Goal: Task Accomplishment & Management: Manage account settings

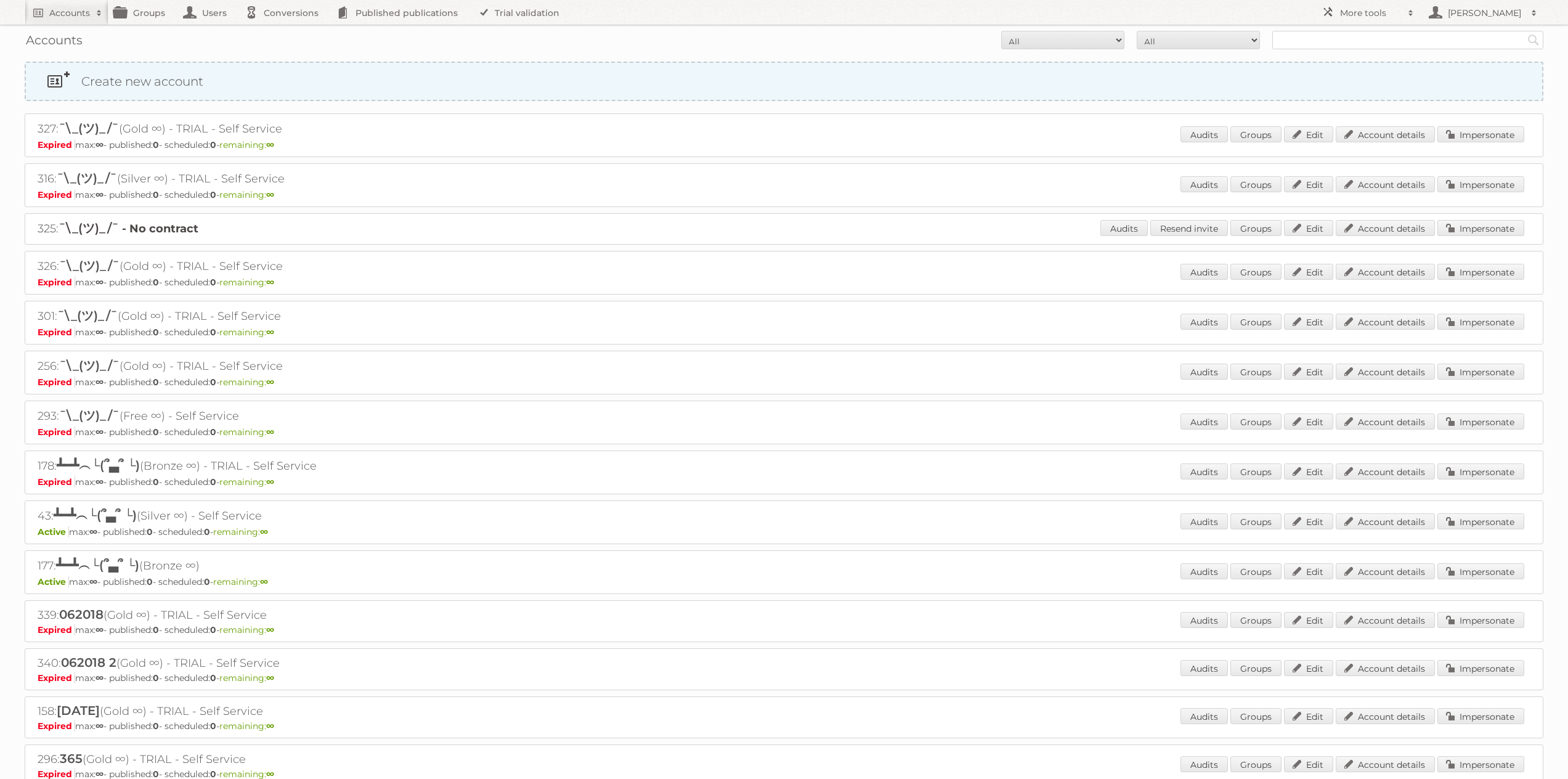
click at [365, 79] on link "Create new account" at bounding box center [784, 82] width 1517 height 37
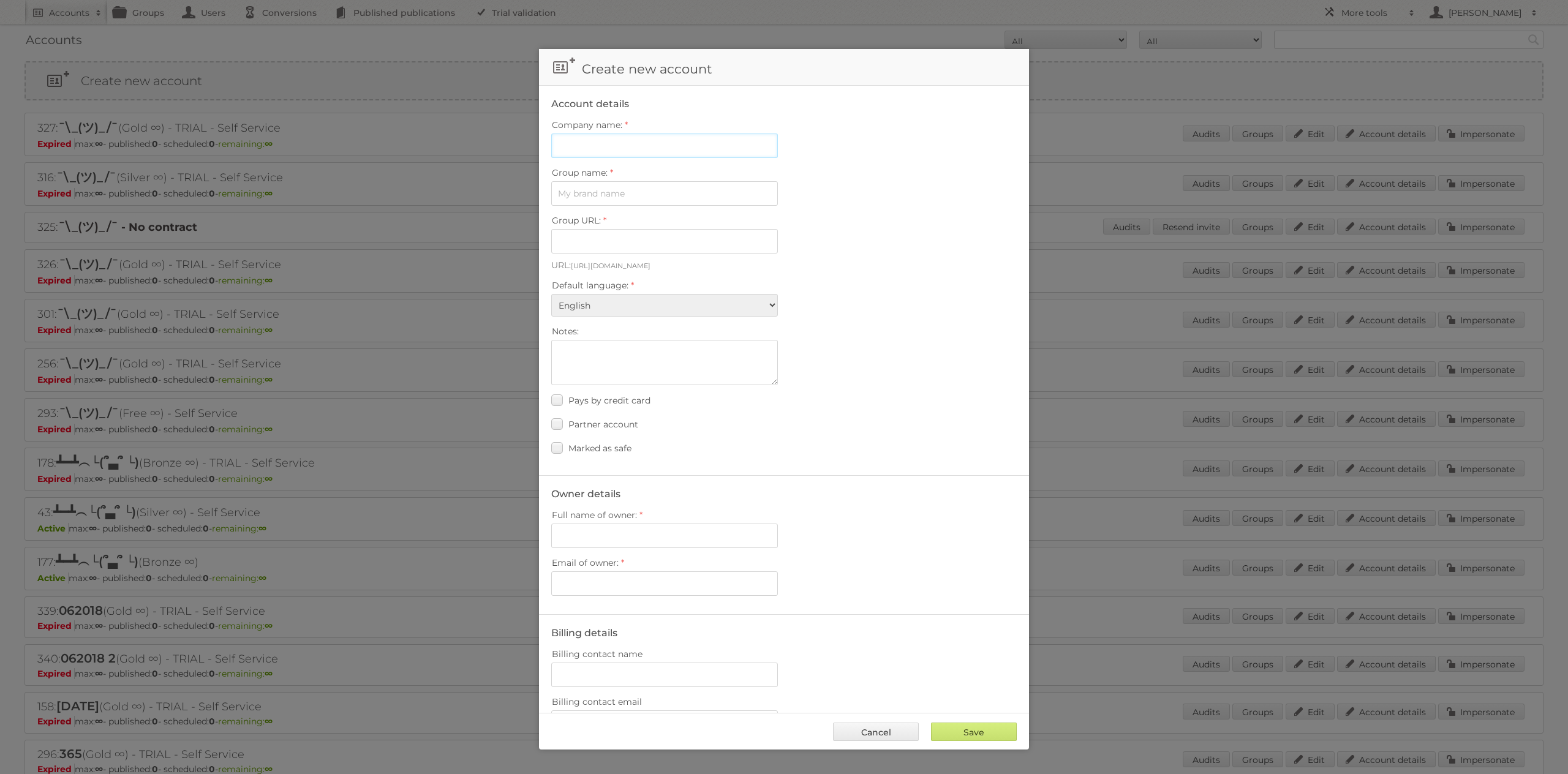
click at [652, 145] on input "Company name:" at bounding box center [665, 146] width 227 height 25
type input "Tust Publitas"
click at [623, 199] on input "Group name:" at bounding box center [665, 193] width 227 height 25
click at [623, 196] on input "Group name:" at bounding box center [665, 193] width 227 height 25
type input "Tust"
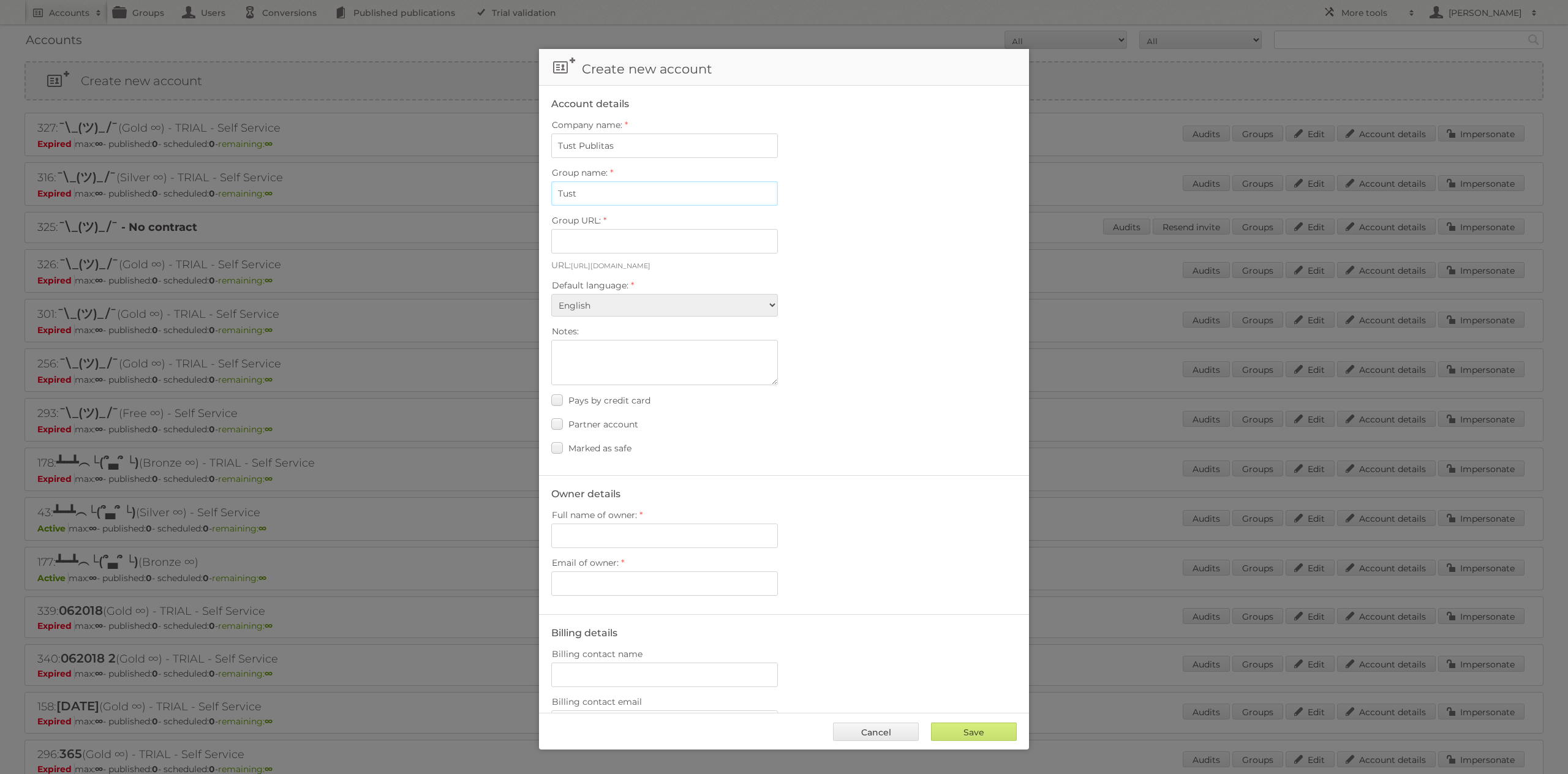
type input "tust"
type input "Tust"
click at [661, 155] on input "Tust Publitas" at bounding box center [665, 146] width 227 height 25
click at [659, 192] on input "Tust" at bounding box center [665, 193] width 227 height 25
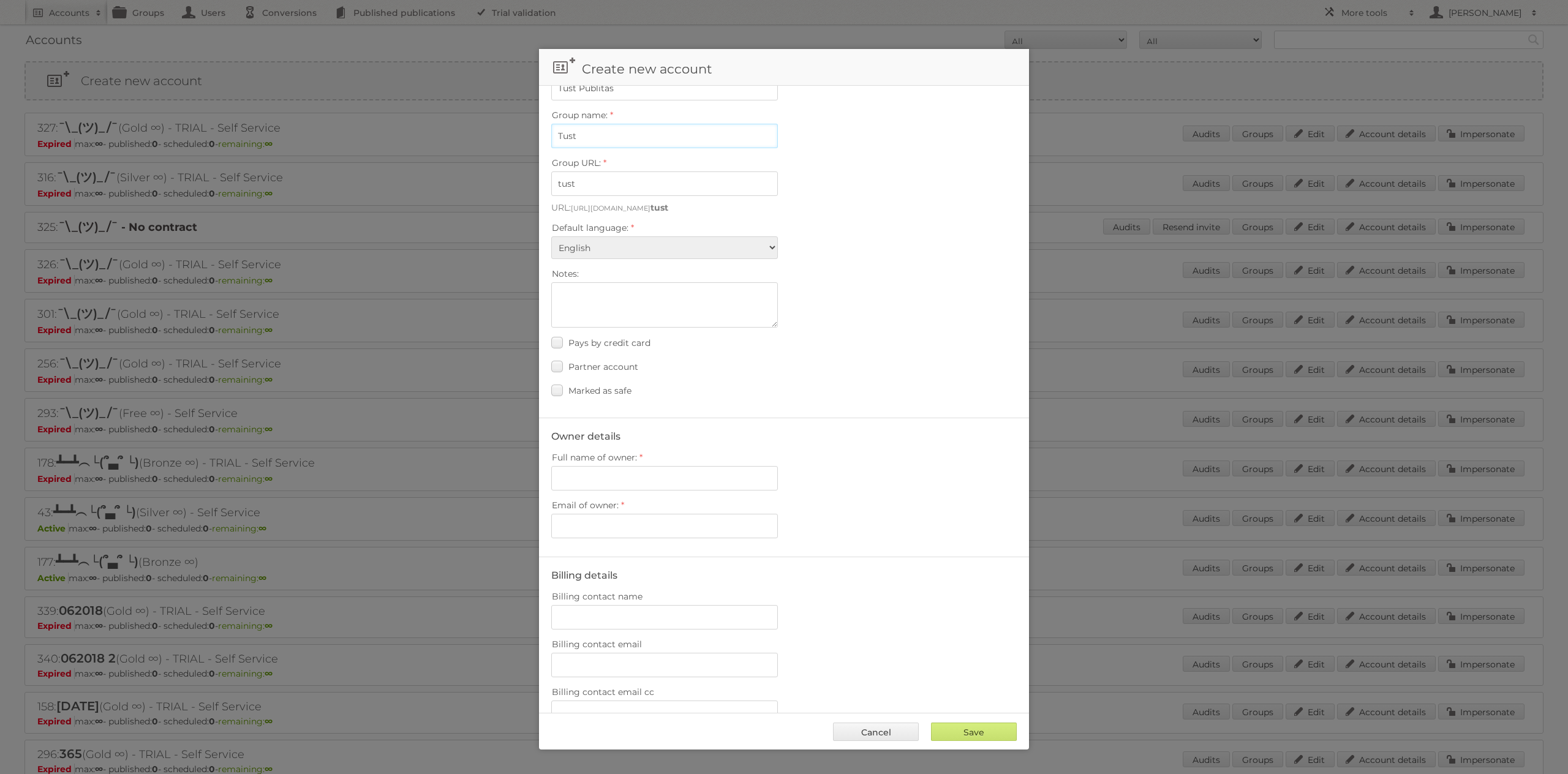
scroll to position [56, 0]
click at [647, 189] on input "tust" at bounding box center [665, 185] width 227 height 25
drag, startPoint x: 606, startPoint y: 188, endPoint x: 575, endPoint y: 186, distance: 31.1
click at [575, 186] on input "tust-publitas" at bounding box center [665, 185] width 227 height 25
type input "tust"
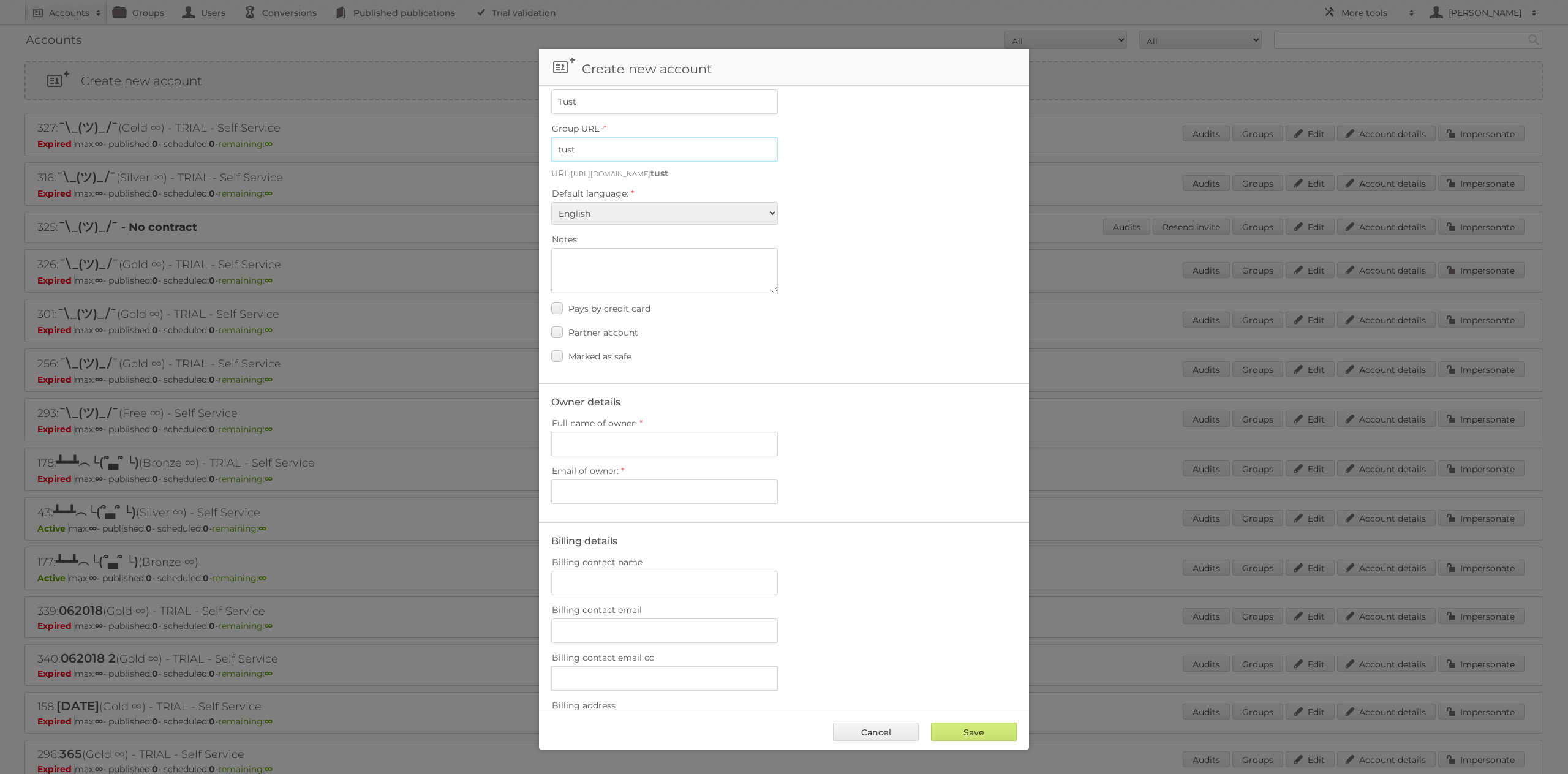
scroll to position [95, 0]
click at [637, 444] on input "Full name of owner:" at bounding box center [665, 442] width 227 height 25
type input "[PERSON_NAME]"
type input "m.tust@publitas.com"
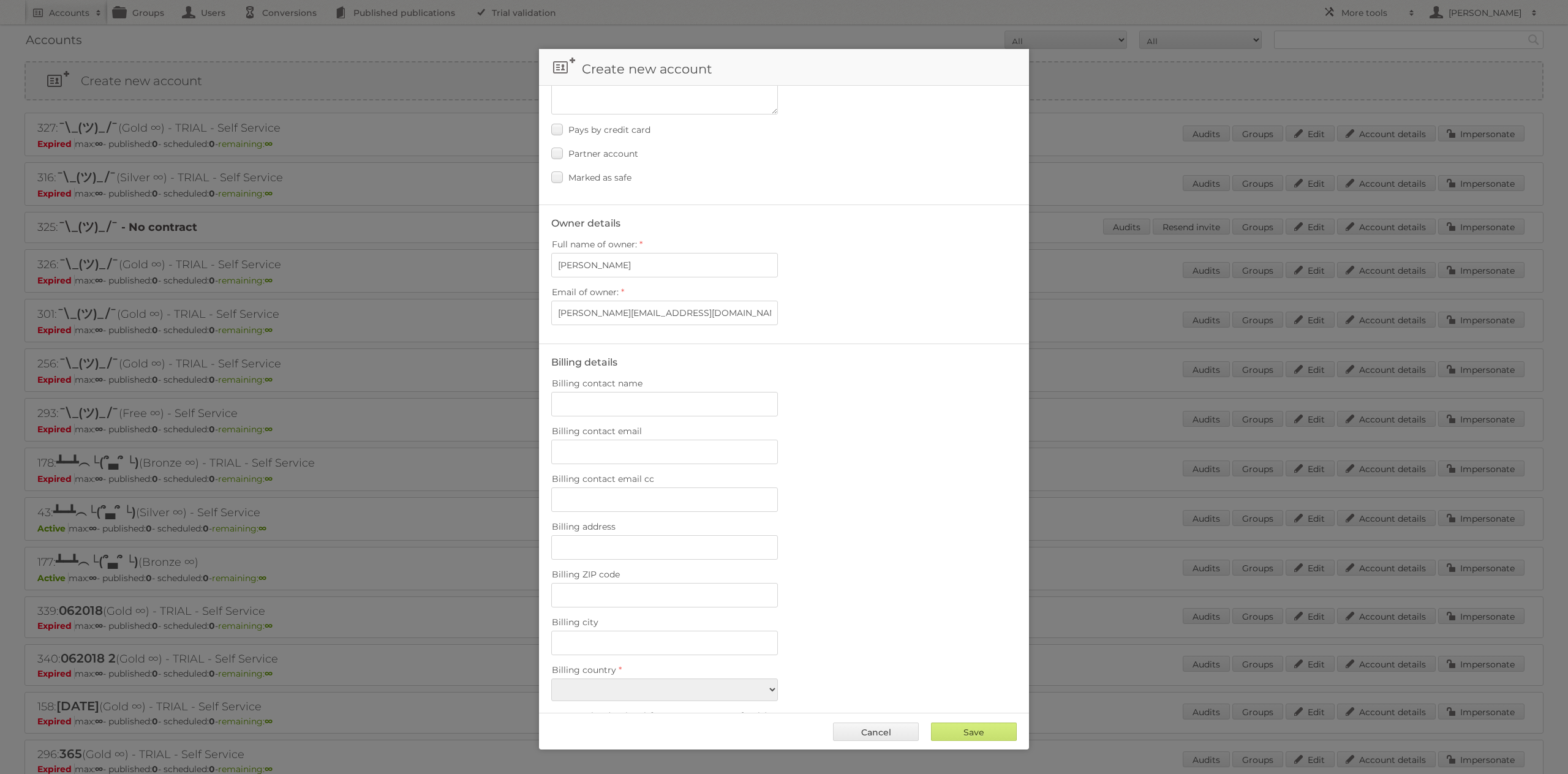
scroll to position [498, 0]
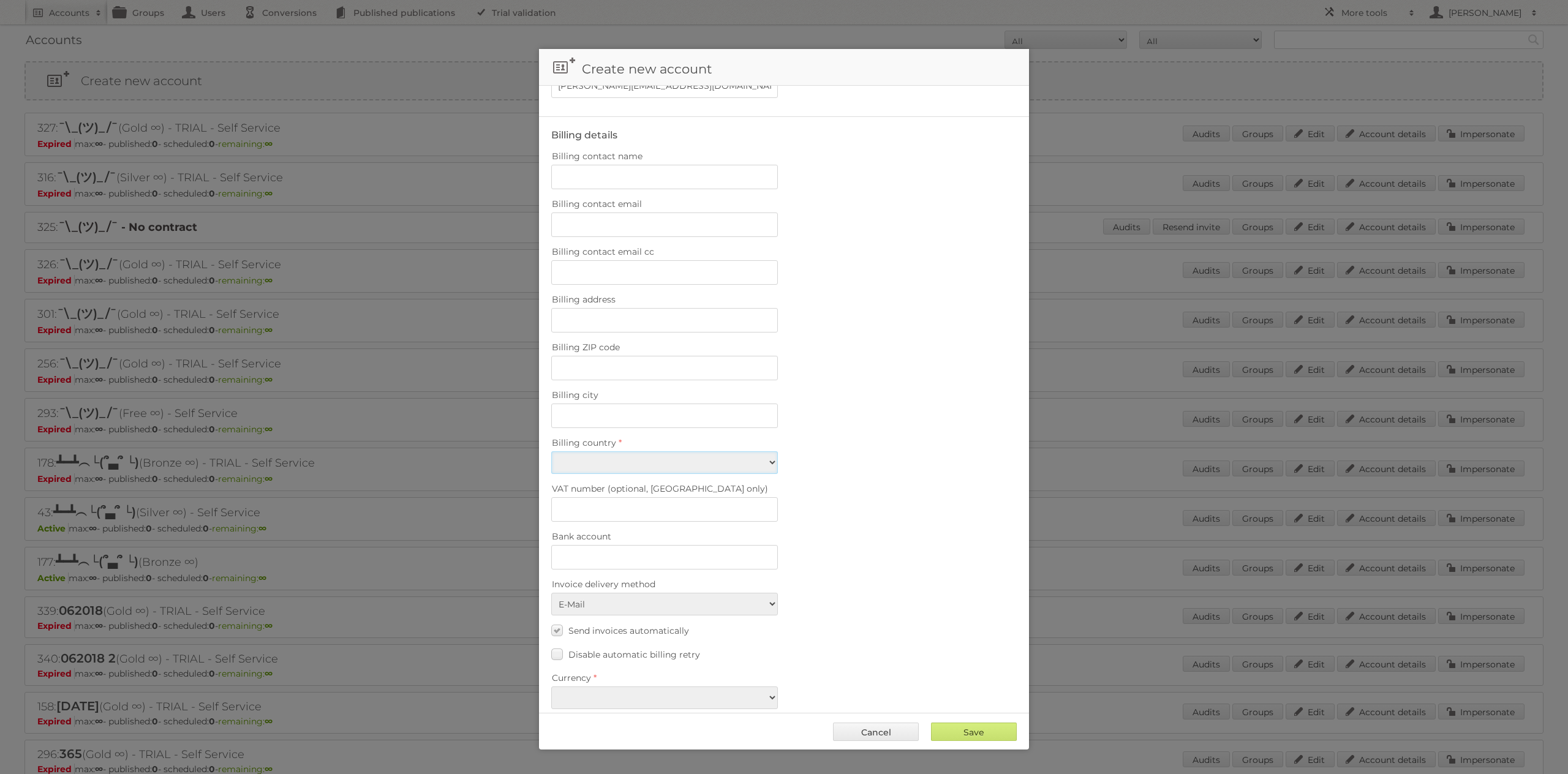
click at [764, 464] on select "Afghanistan Åland Islands Albania Algeria American Samoa Andorra Angola Anguill…" at bounding box center [665, 463] width 227 height 23
select select "BR"
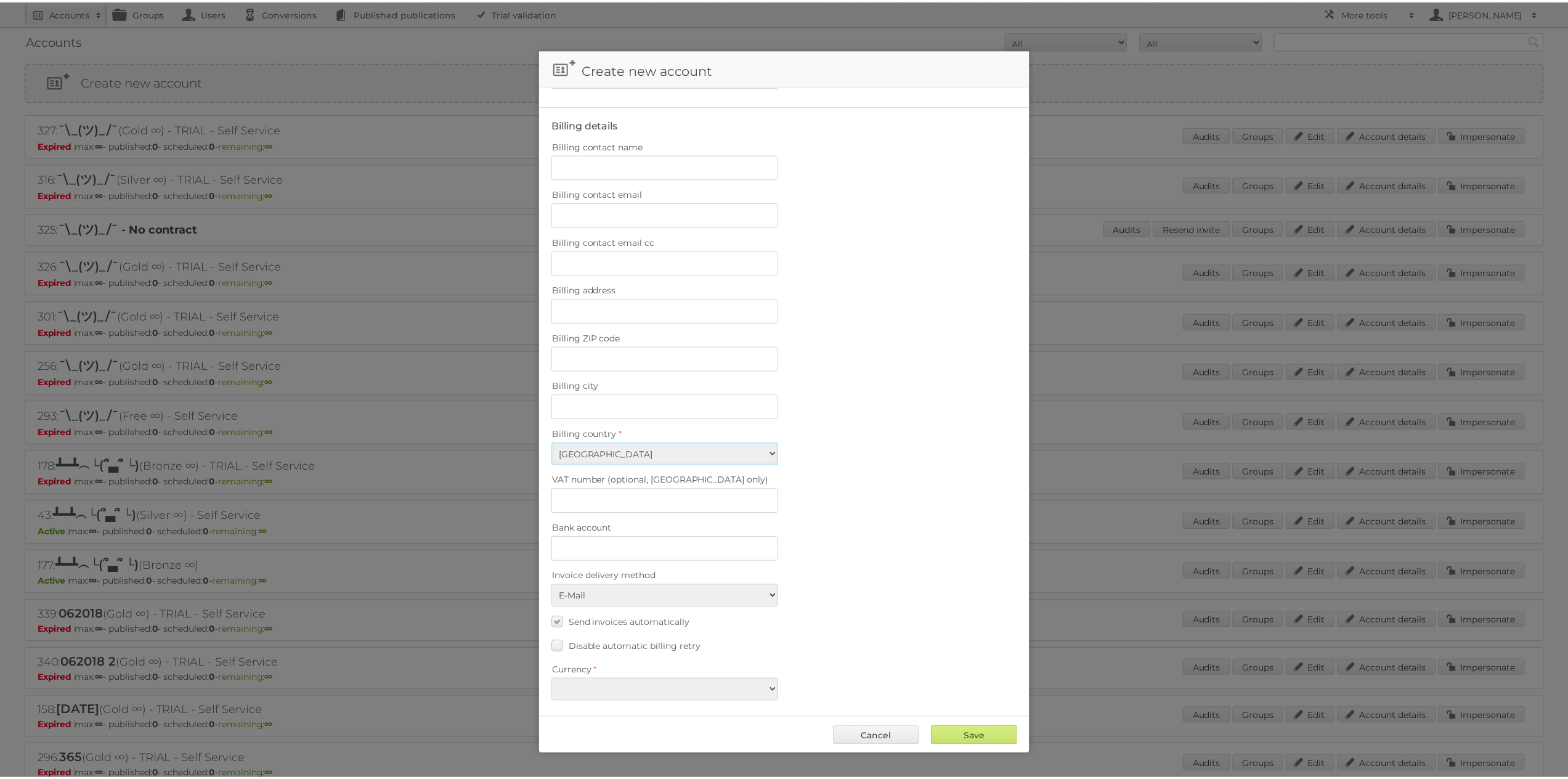
scroll to position [516, 0]
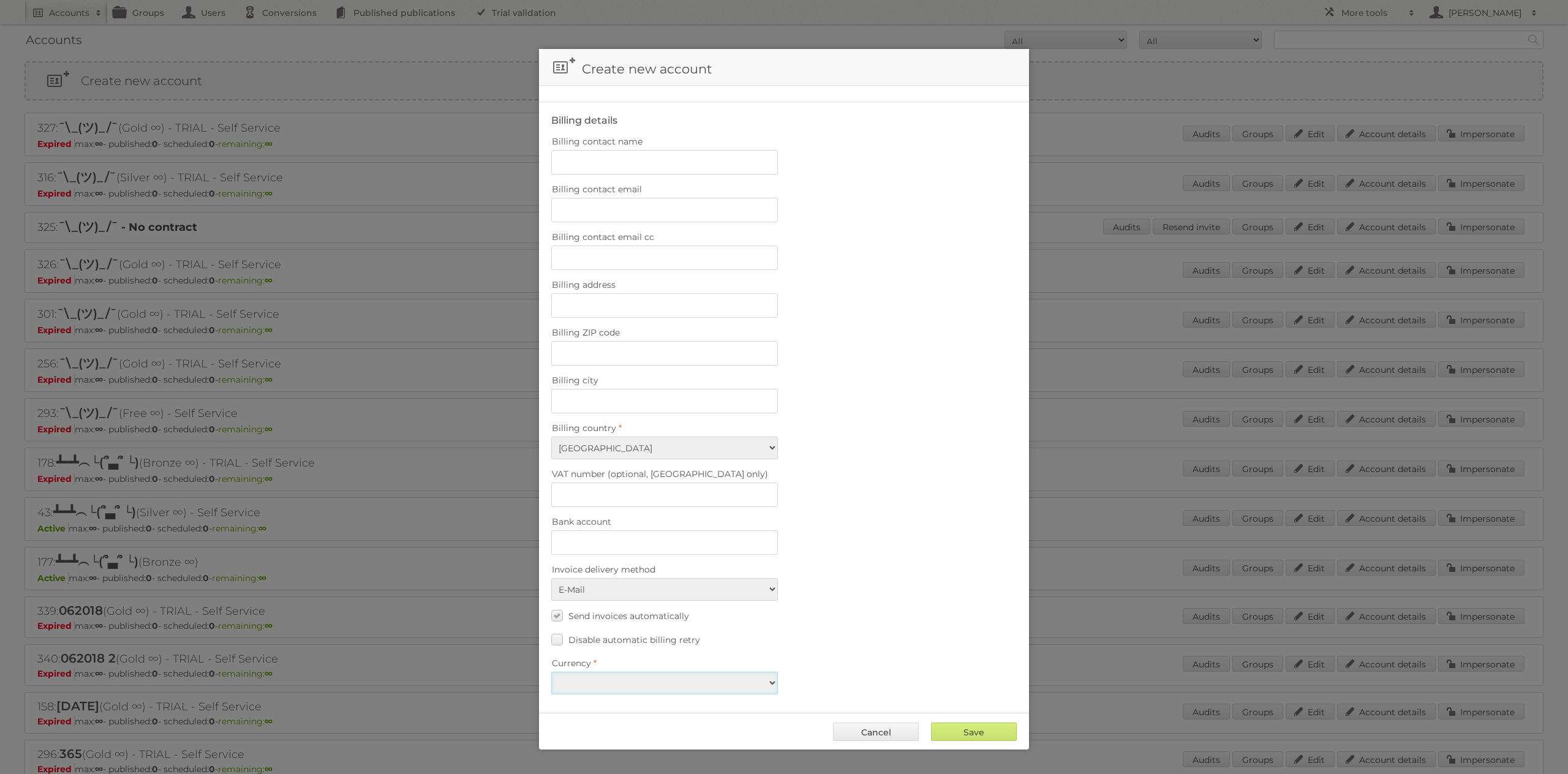
click at [743, 680] on select "EUR USD" at bounding box center [665, 683] width 227 height 23
select select "eur"
click at [963, 728] on input "Save" at bounding box center [974, 732] width 86 height 18
type input "..."
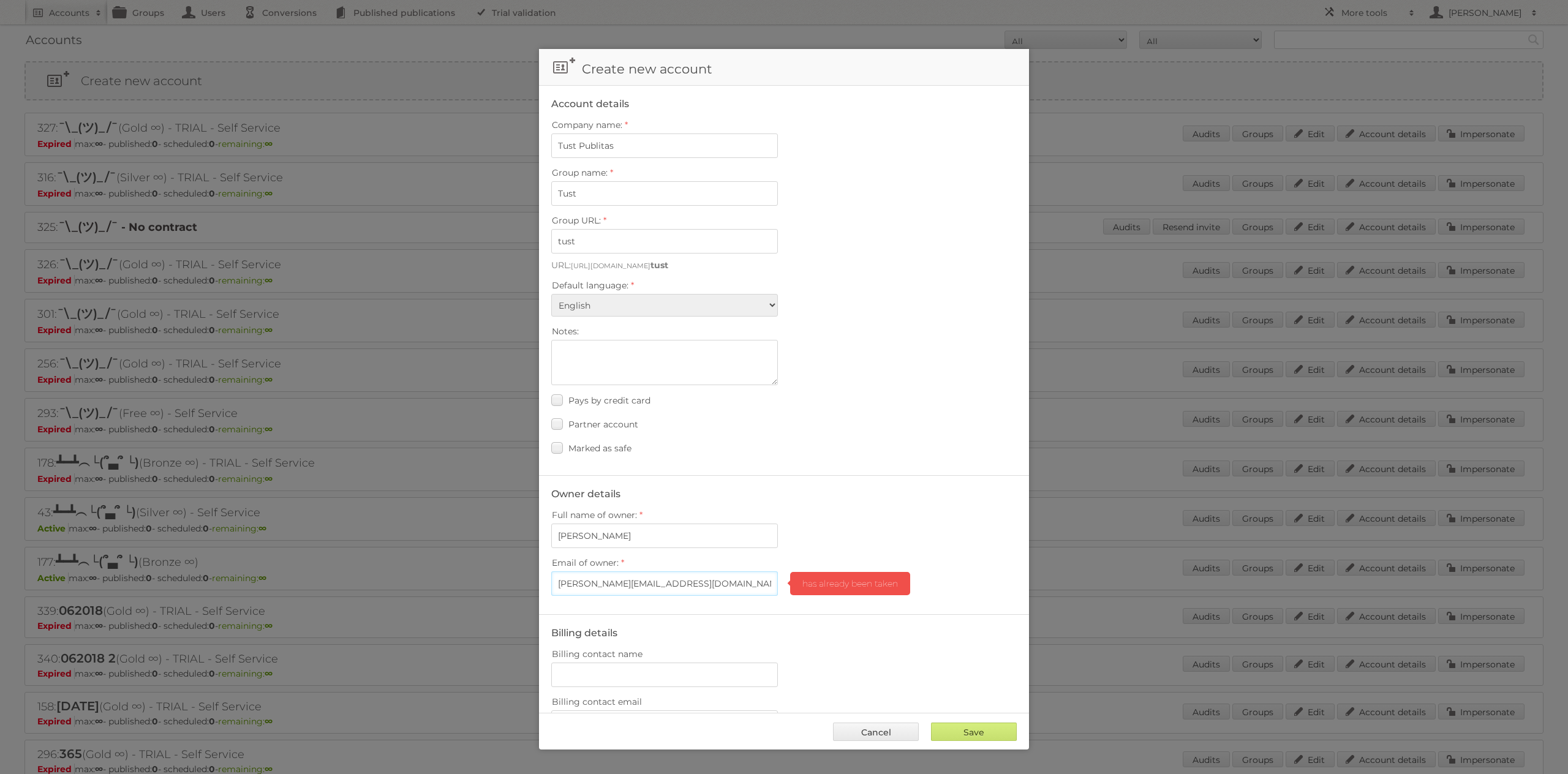
click at [667, 585] on input "m.tust@publitas.com" at bounding box center [665, 584] width 227 height 25
click at [881, 729] on link "Cancel" at bounding box center [876, 732] width 86 height 18
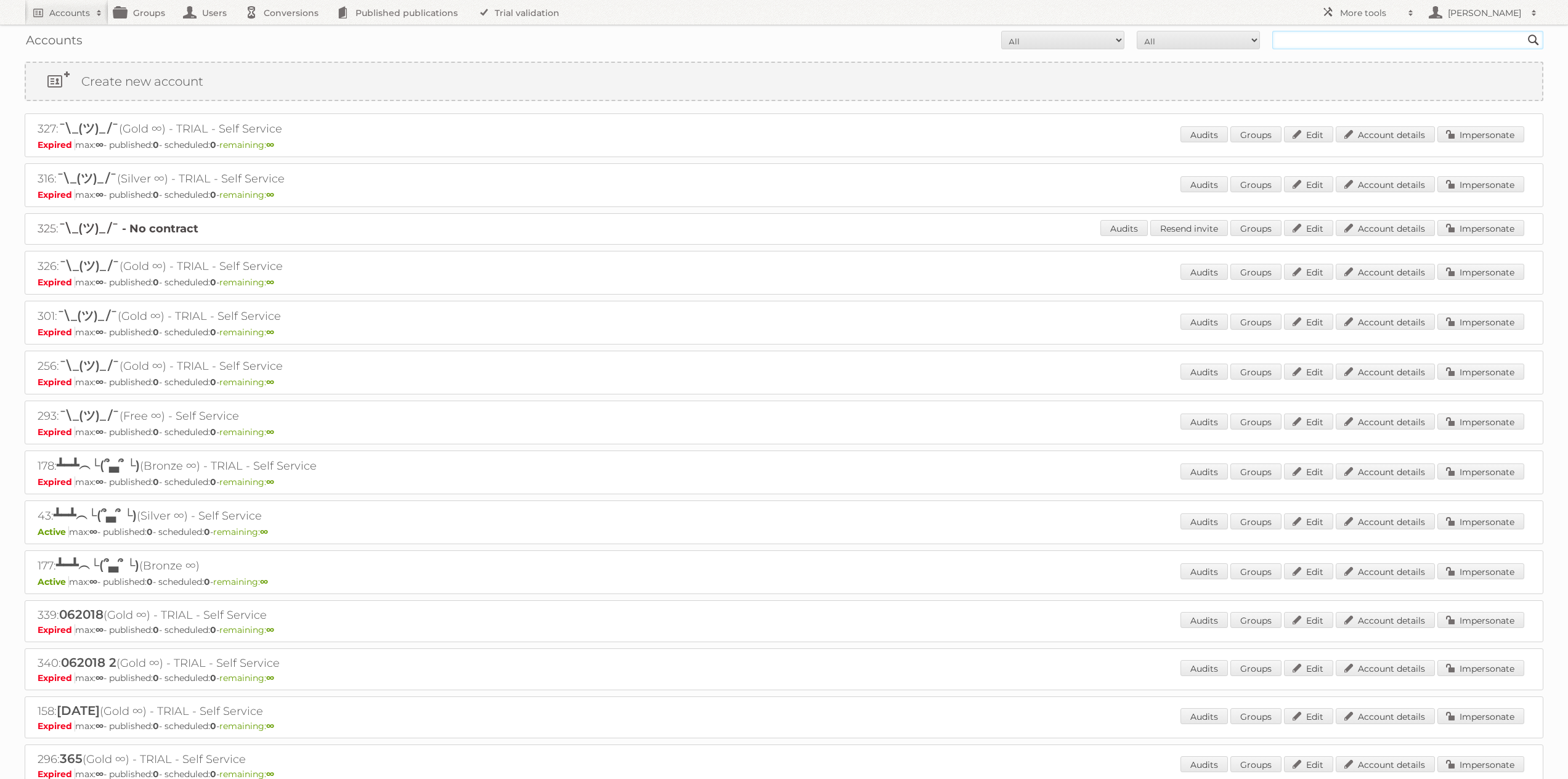
click at [1371, 39] on input "text" at bounding box center [1408, 40] width 271 height 18
type input "tust"
click at [1525, 31] on input "Search" at bounding box center [1534, 40] width 18 height 18
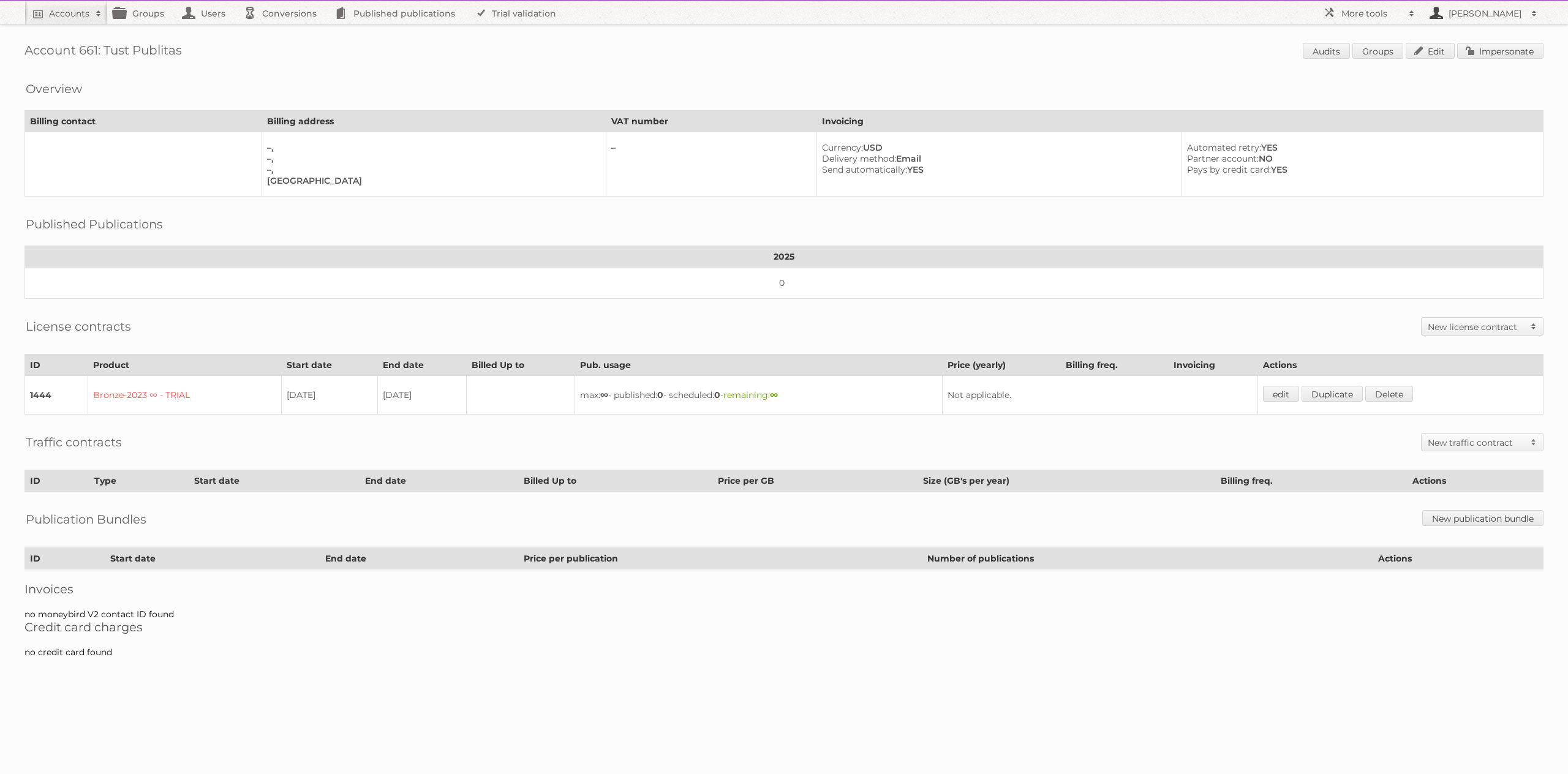
click at [1498, 7] on h2 "[PERSON_NAME]" at bounding box center [1485, 13] width 79 height 12
click at [1171, 76] on div "Overview" at bounding box center [784, 79] width 1520 height 12
click at [1465, 14] on h2 "[PERSON_NAME]" at bounding box center [1485, 13] width 79 height 12
click at [1145, 91] on div "Overview Billing contact Billing address VAT number Invoicing –, –, –, Brazil –…" at bounding box center [784, 135] width 1520 height 123
click at [1346, 24] on link "More tools" at bounding box center [1369, 13] width 104 height 24
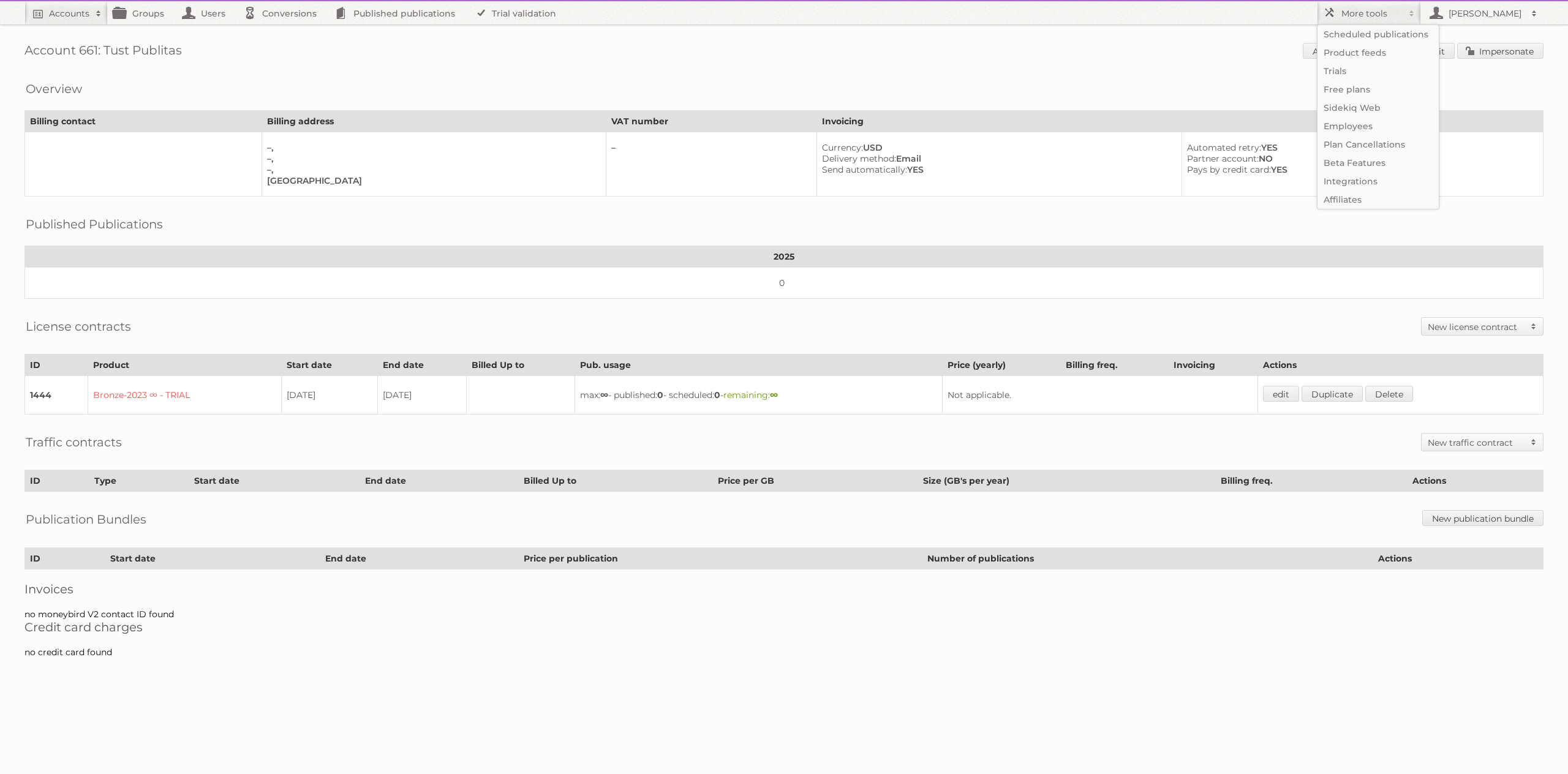
click at [1209, 71] on div "Account 661: Tust Publitas Audits Groups Edit Impersonate Overview Billing cont…" at bounding box center [784, 335] width 1568 height 670
click at [152, 18] on link "Groups" at bounding box center [141, 13] width 68 height 24
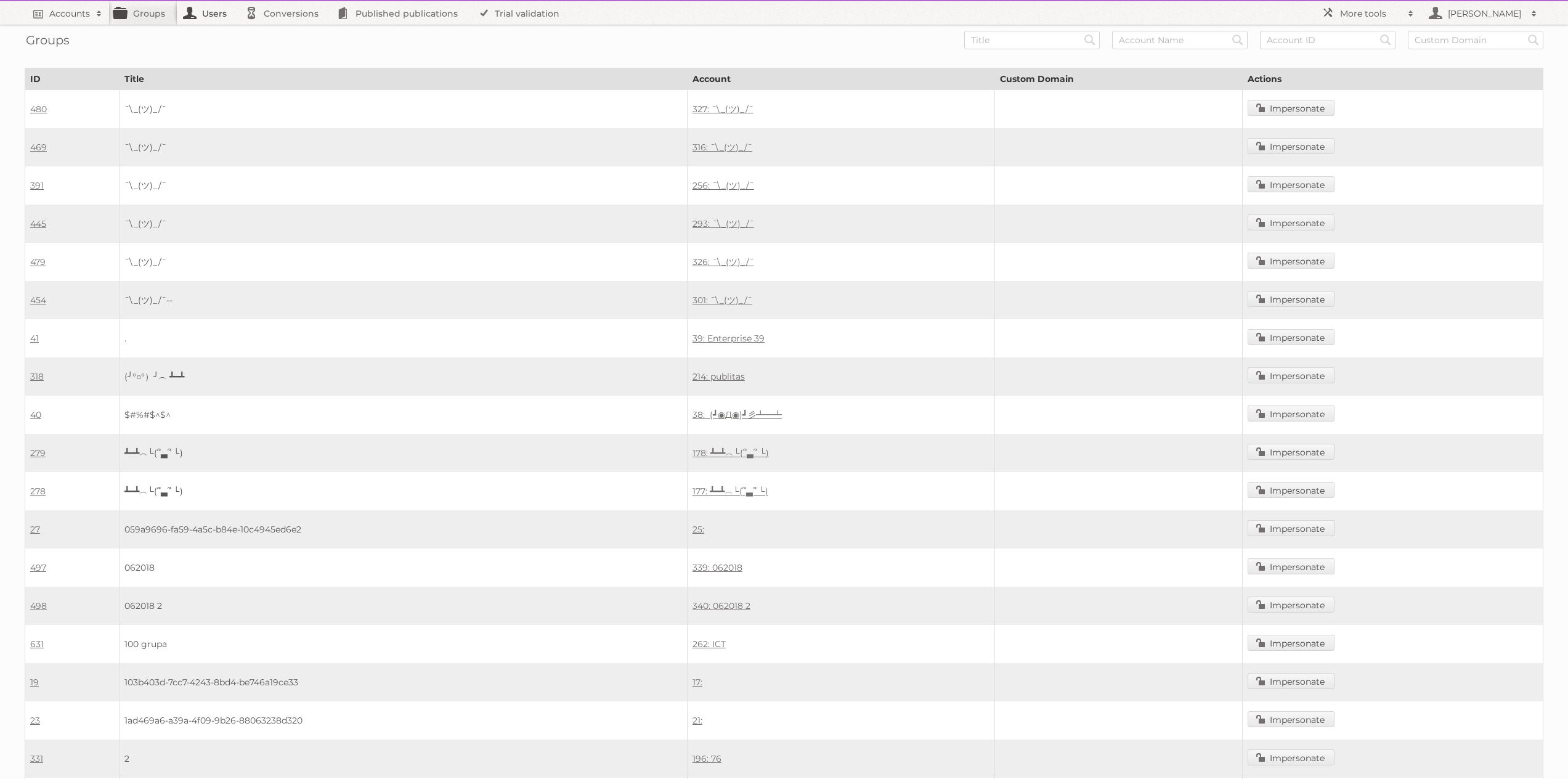
click at [197, 10] on link "Users" at bounding box center [208, 13] width 61 height 24
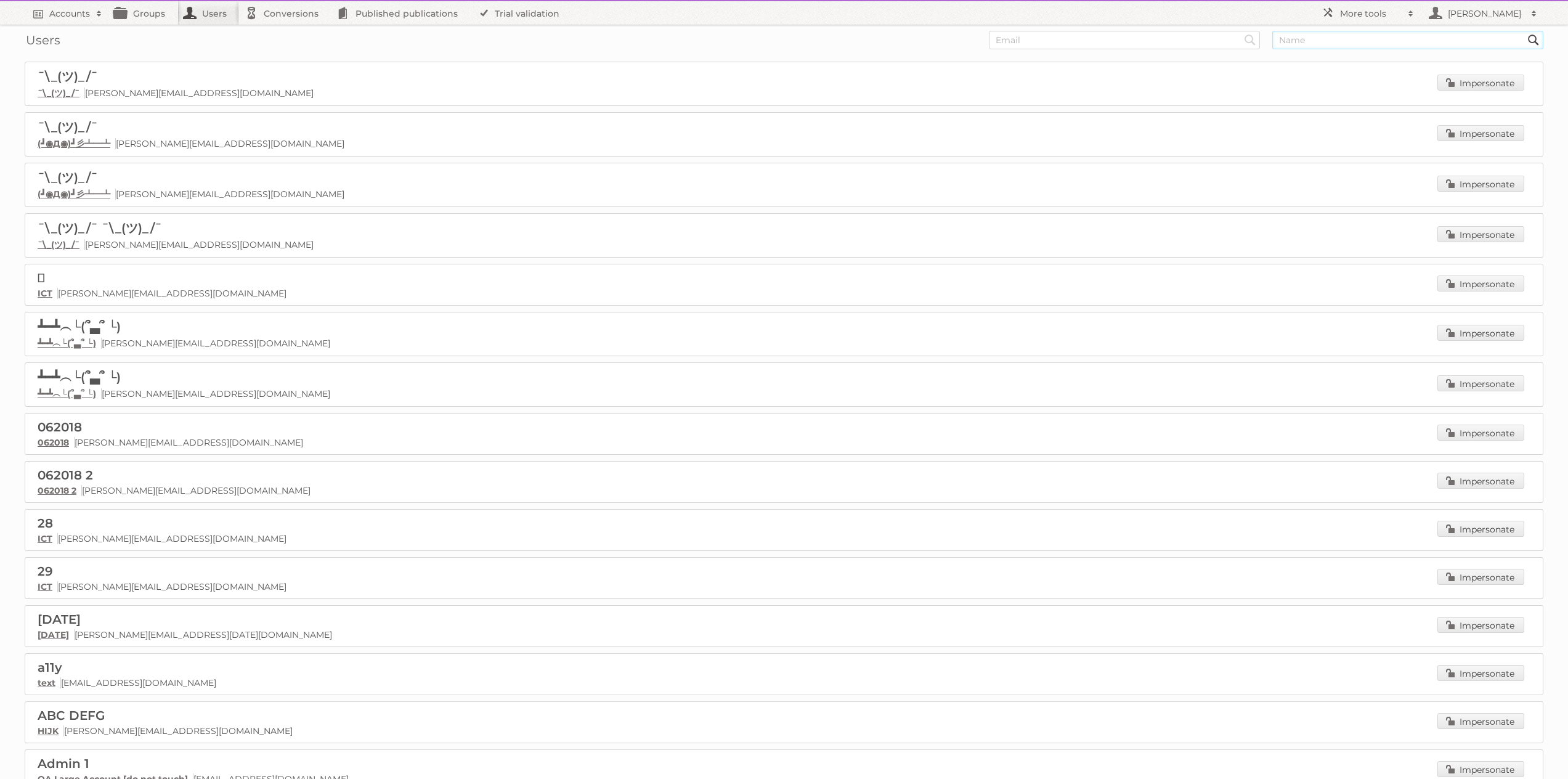
click at [1294, 38] on input "text" at bounding box center [1408, 40] width 271 height 18
type input "tust"
click at [1241, 31] on input "Search" at bounding box center [1250, 40] width 18 height 18
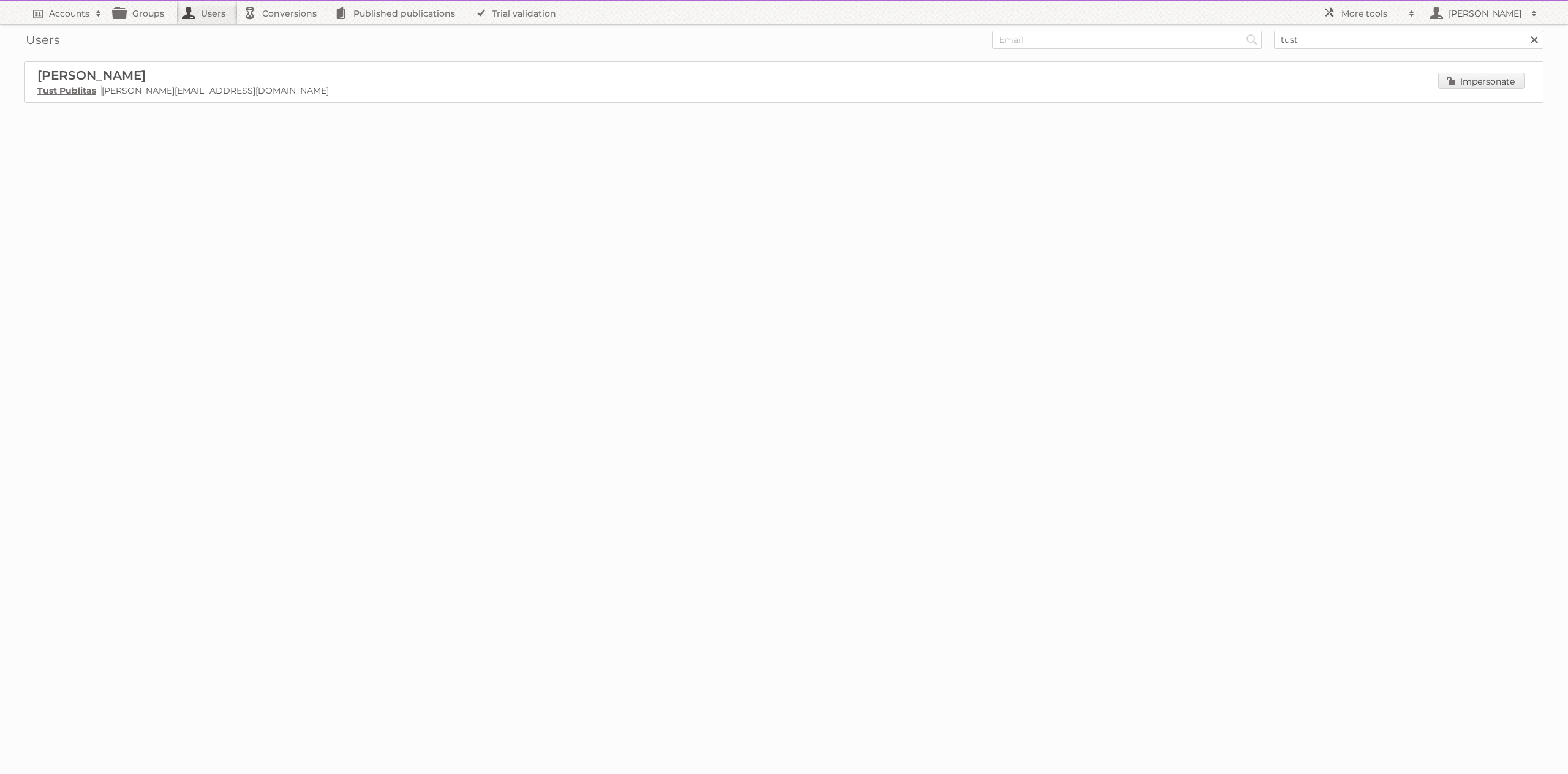
click at [287, 76] on h2 "[PERSON_NAME]" at bounding box center [251, 76] width 429 height 15
click at [68, 92] on link "Tust Publitas" at bounding box center [66, 91] width 59 height 11
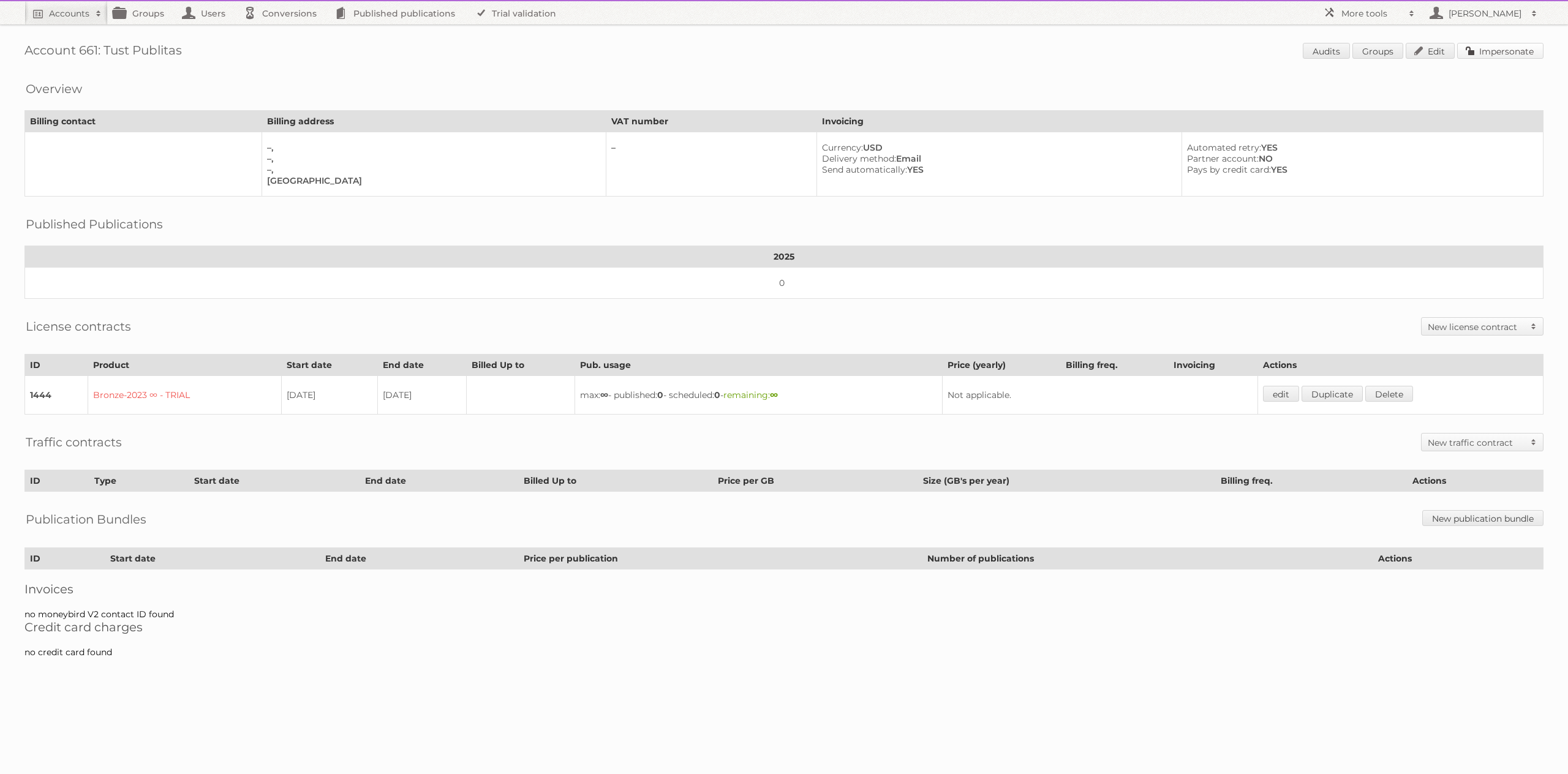
click at [1490, 54] on link "Impersonate" at bounding box center [1501, 50] width 87 height 15
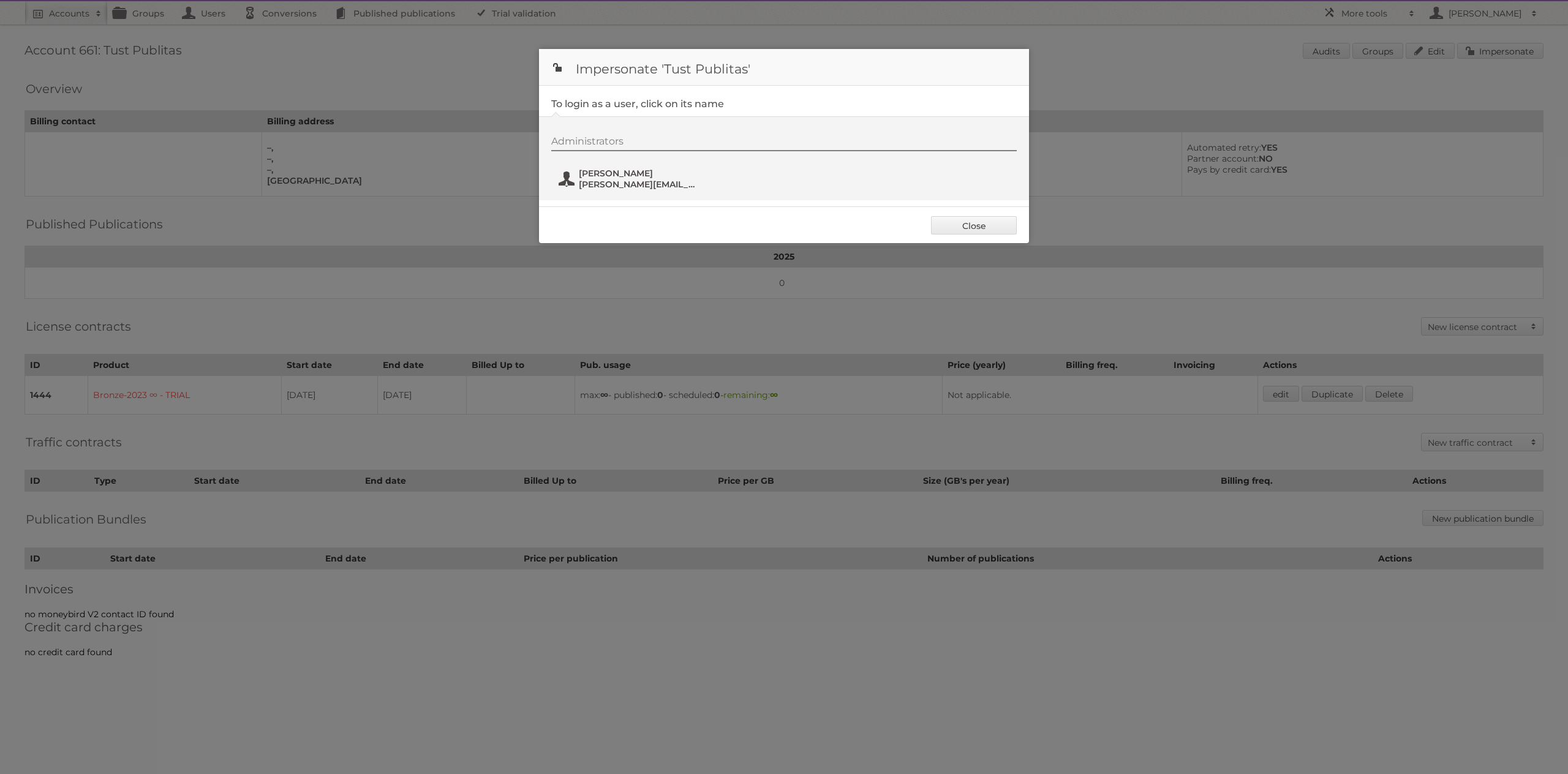
click at [599, 174] on span "[PERSON_NAME]" at bounding box center [638, 173] width 119 height 11
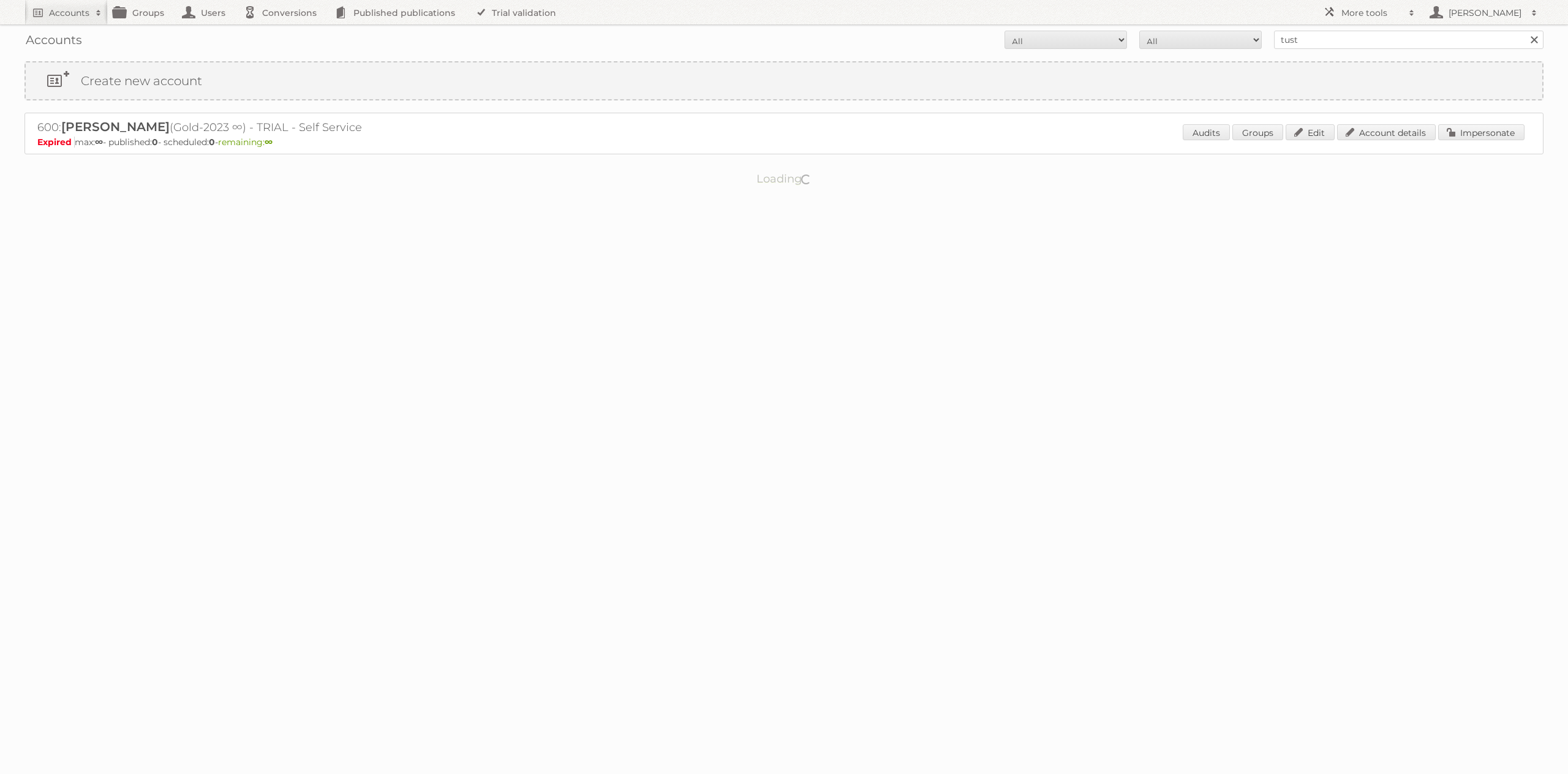
click at [525, 134] on div "600: Marcelo Tust (Gold-2023 ∞) - TRIAL - Self Service Expired max: ∞ - publish…" at bounding box center [784, 134] width 1520 height 42
click at [1478, 137] on link "Impersonate" at bounding box center [1481, 132] width 87 height 15
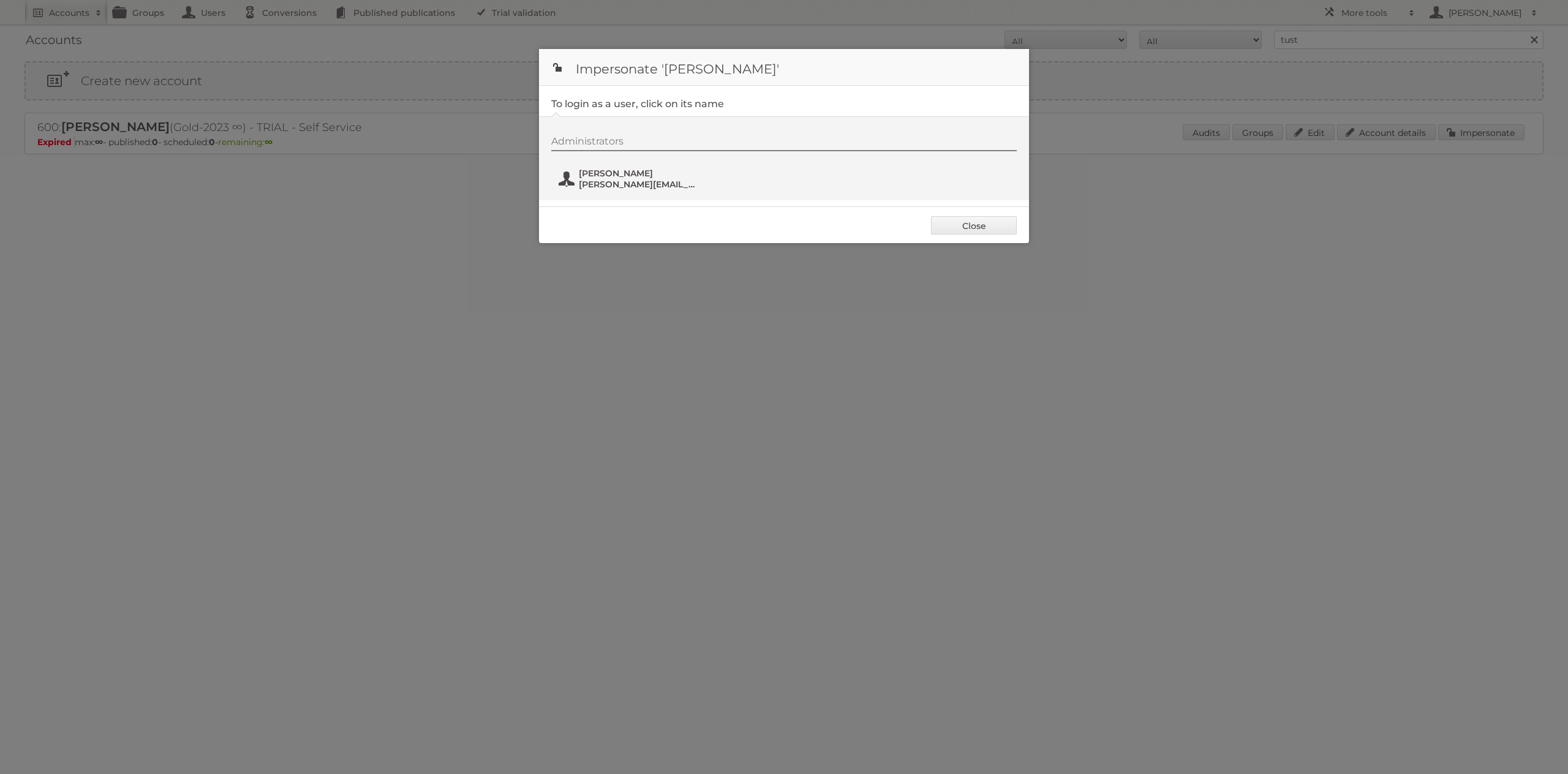
click at [660, 171] on span "[PERSON_NAME]" at bounding box center [638, 173] width 119 height 11
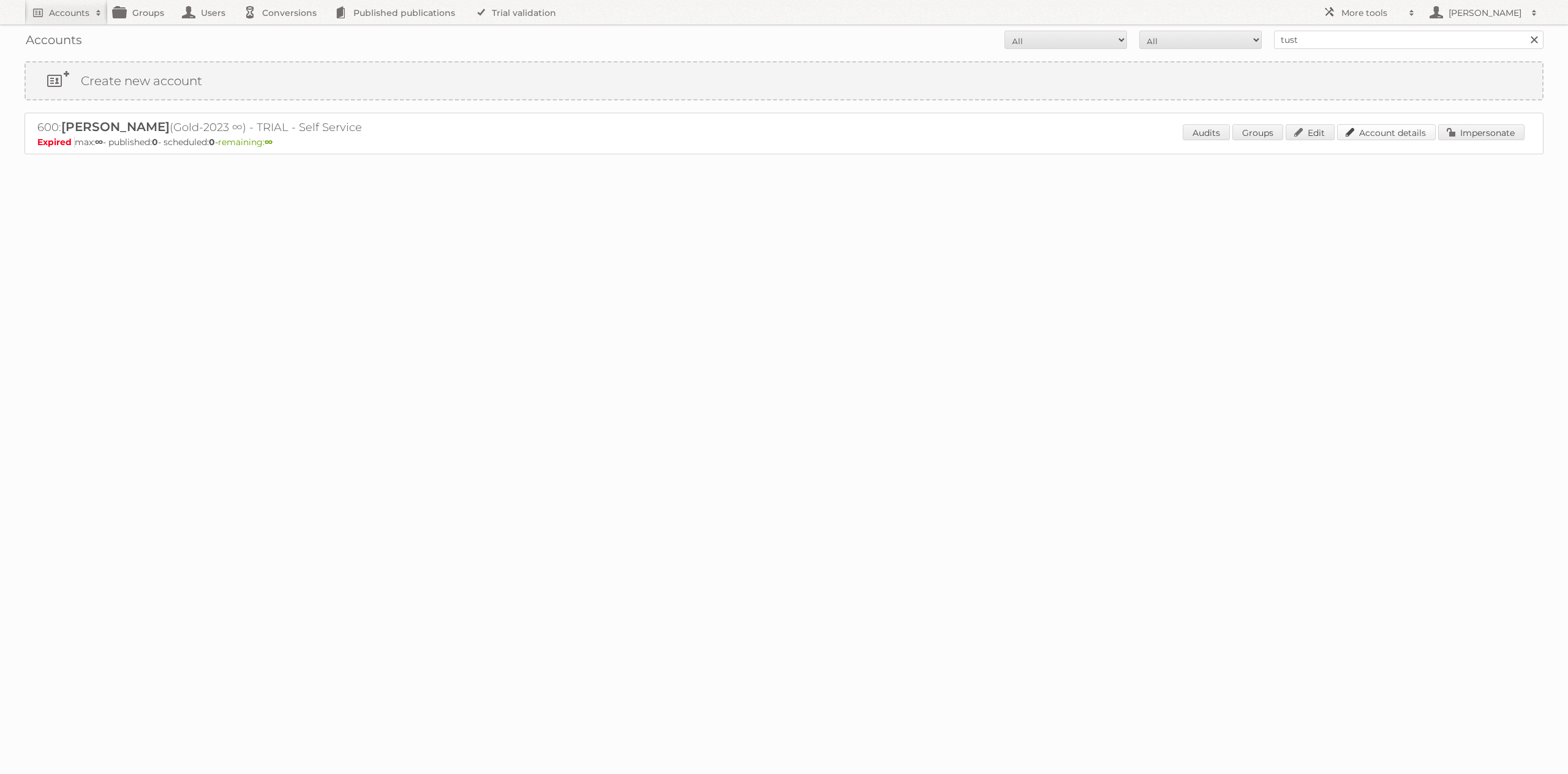
click at [1368, 137] on link "Account details" at bounding box center [1387, 132] width 98 height 15
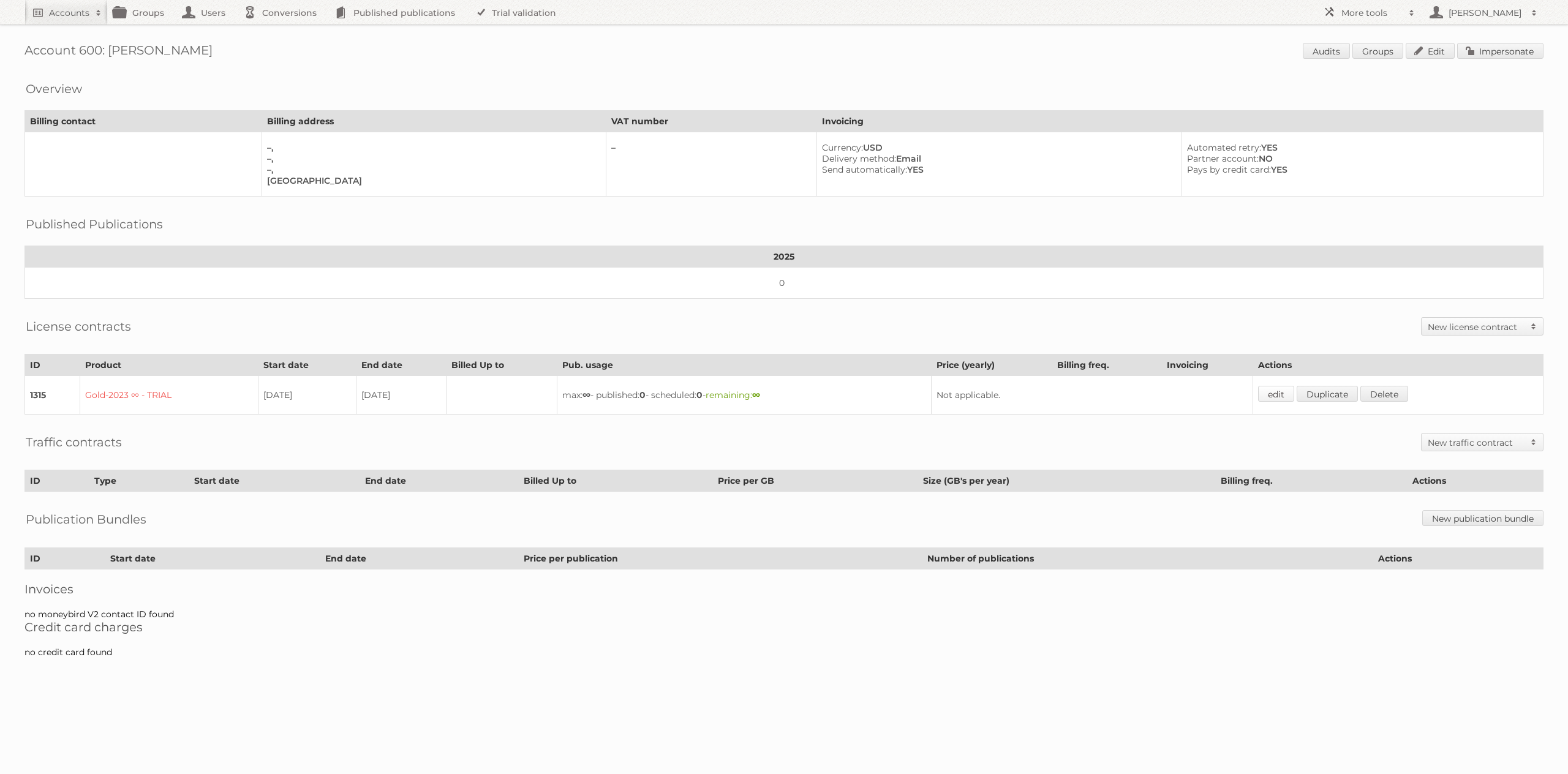
click at [1288, 392] on link "edit" at bounding box center [1277, 393] width 36 height 15
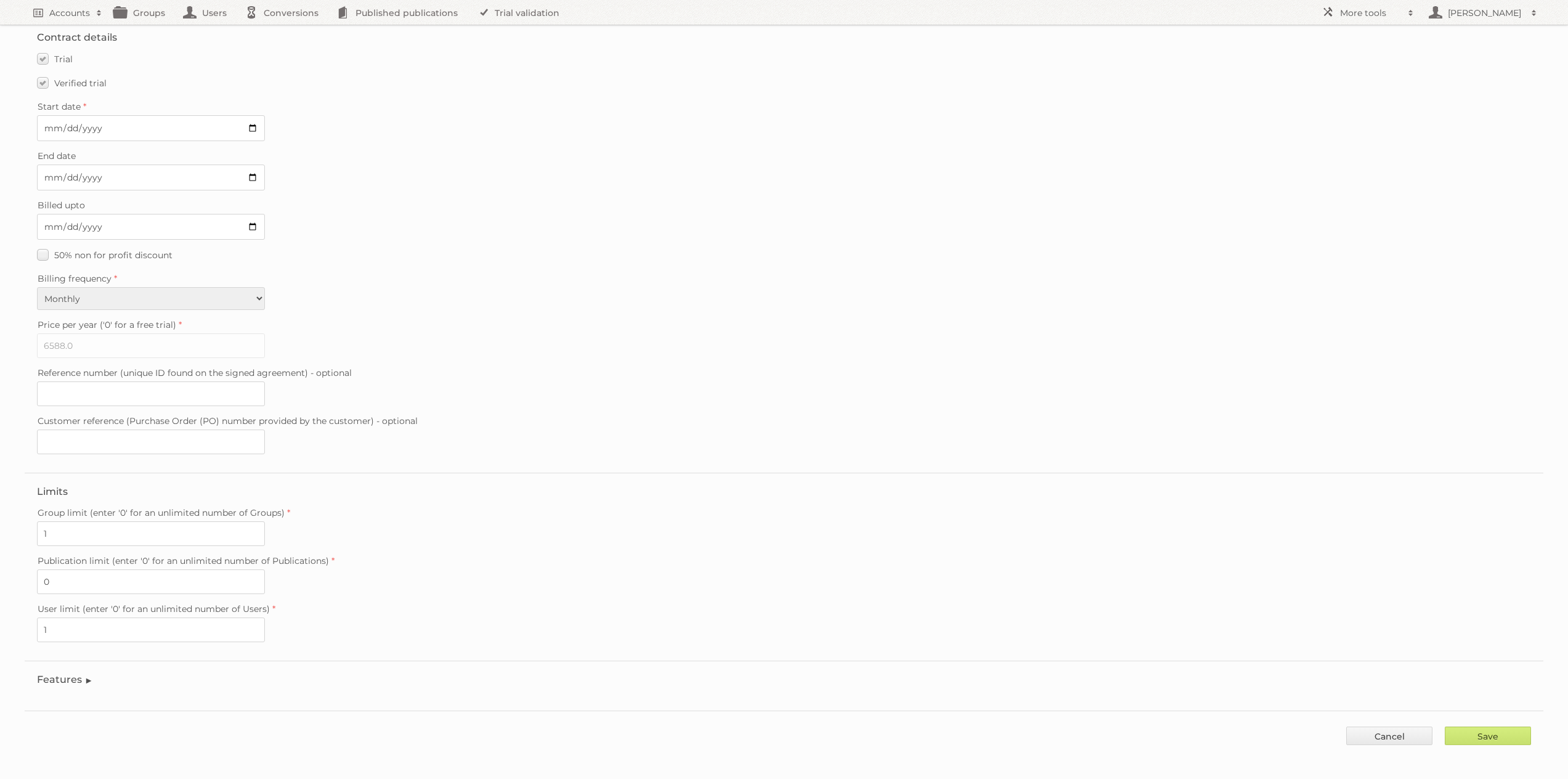
scroll to position [44, 0]
click at [80, 668] on legend "Features" at bounding box center [64, 674] width 56 height 12
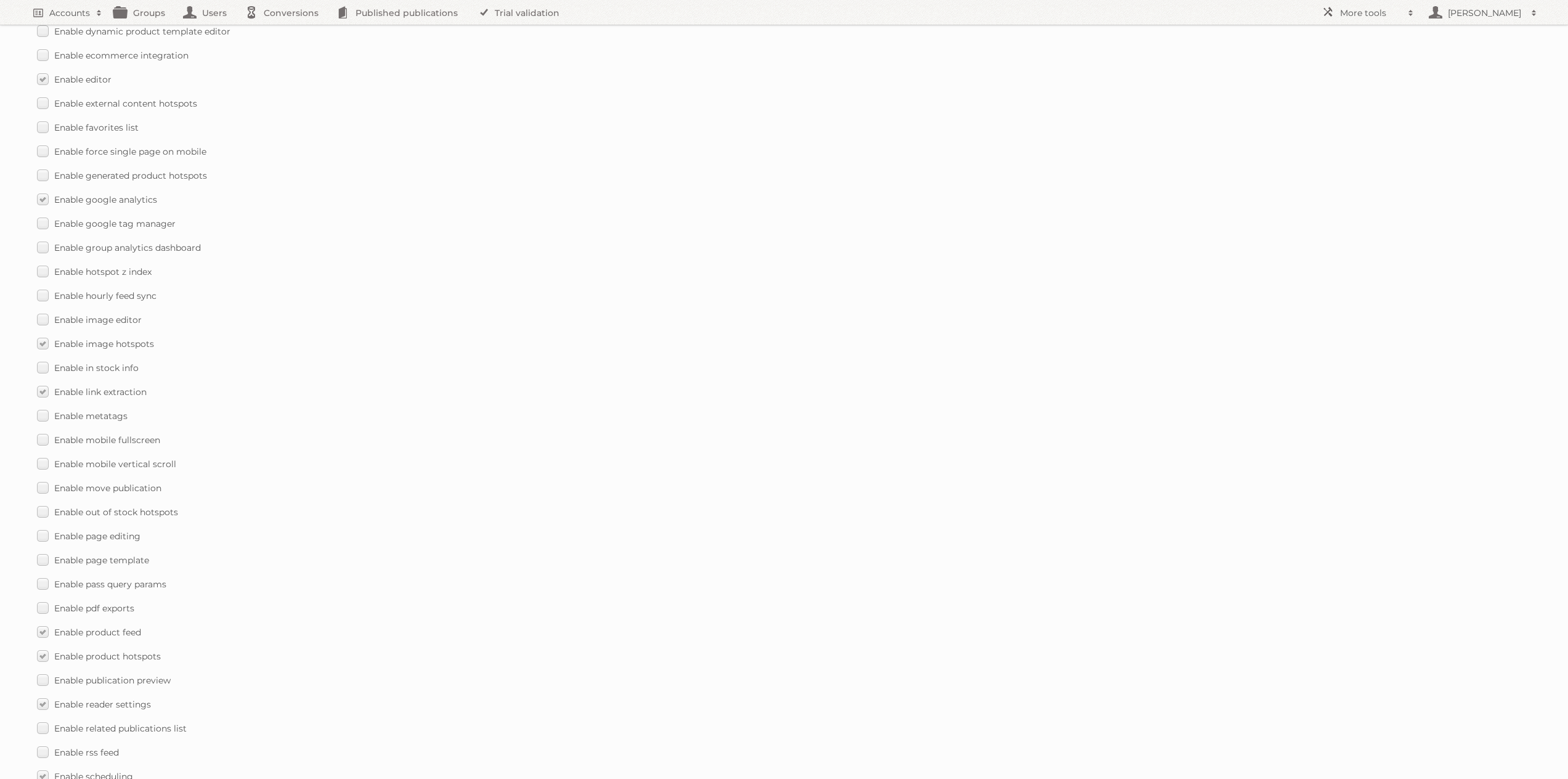
scroll to position [1169, 0]
click at [44, 411] on label "Enable mobile vertical scroll" at bounding box center [106, 412] width 139 height 18
click at [0, 0] on input "Enable mobile vertical scroll" at bounding box center [0, 0] width 0 height 0
click at [44, 388] on label "Enable mobile fullscreen" at bounding box center [98, 389] width 124 height 18
click at [0, 0] on input "Enable mobile fullscreen" at bounding box center [0, 0] width 0 height 0
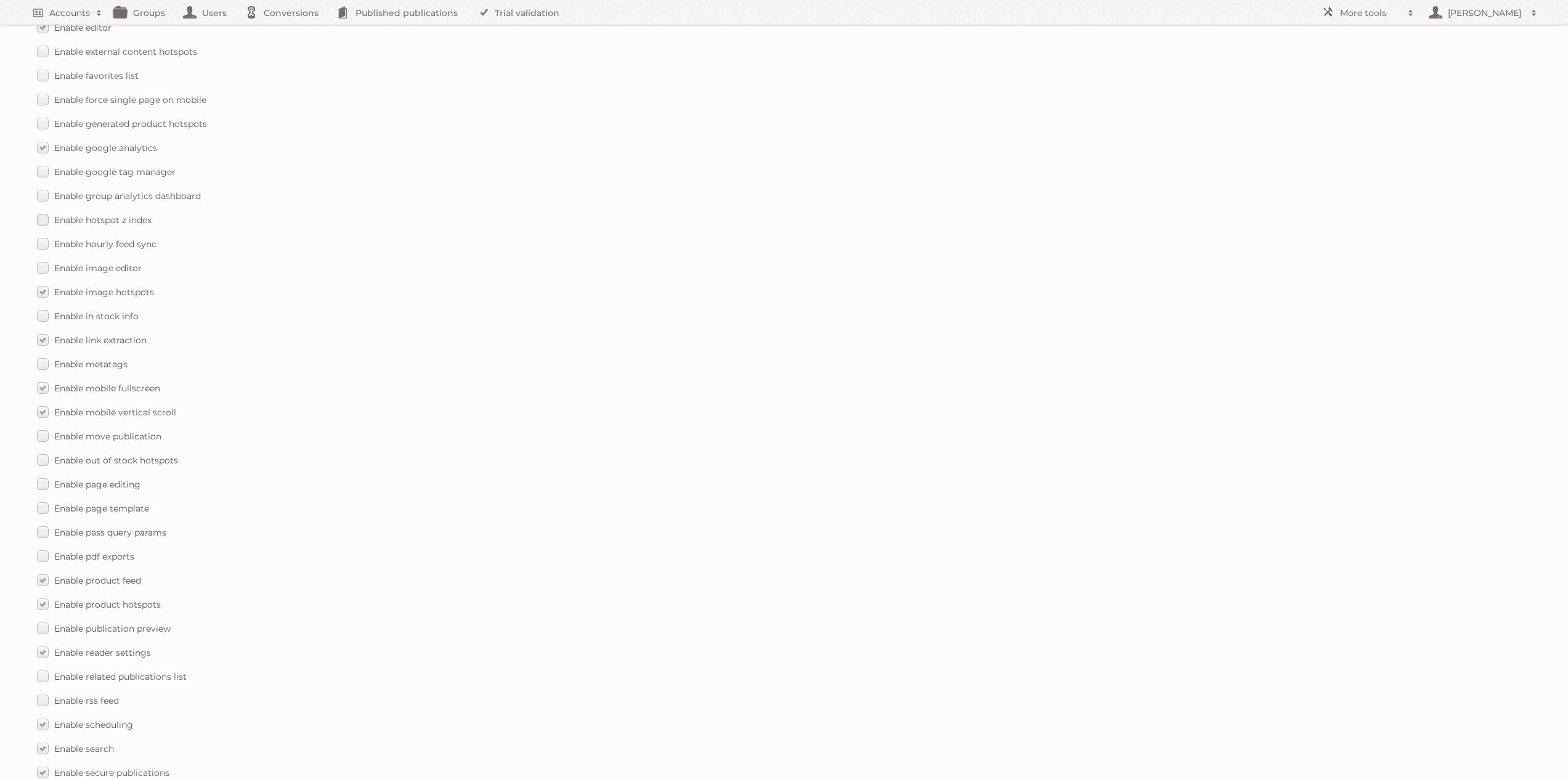
click at [105, 222] on span "Enable hotspot z index" at bounding box center [103, 220] width 97 height 11
click at [0, 0] on input "Enable hotspot z index" at bounding box center [0, 0] width 0 height 0
click at [1478, 732] on input "Save" at bounding box center [1488, 730] width 86 height 18
type input "..."
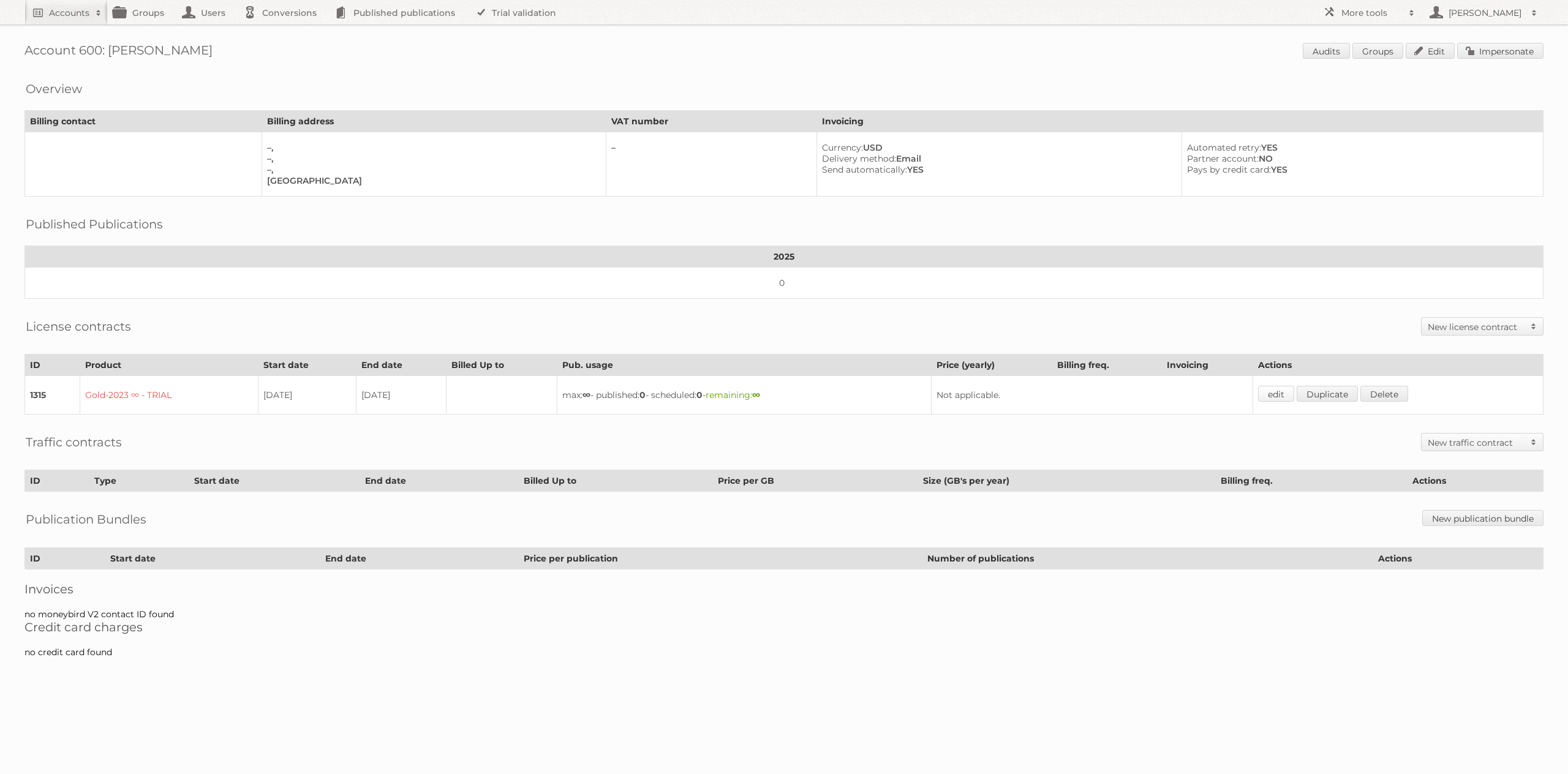
click at [1295, 394] on link "edit" at bounding box center [1277, 393] width 36 height 15
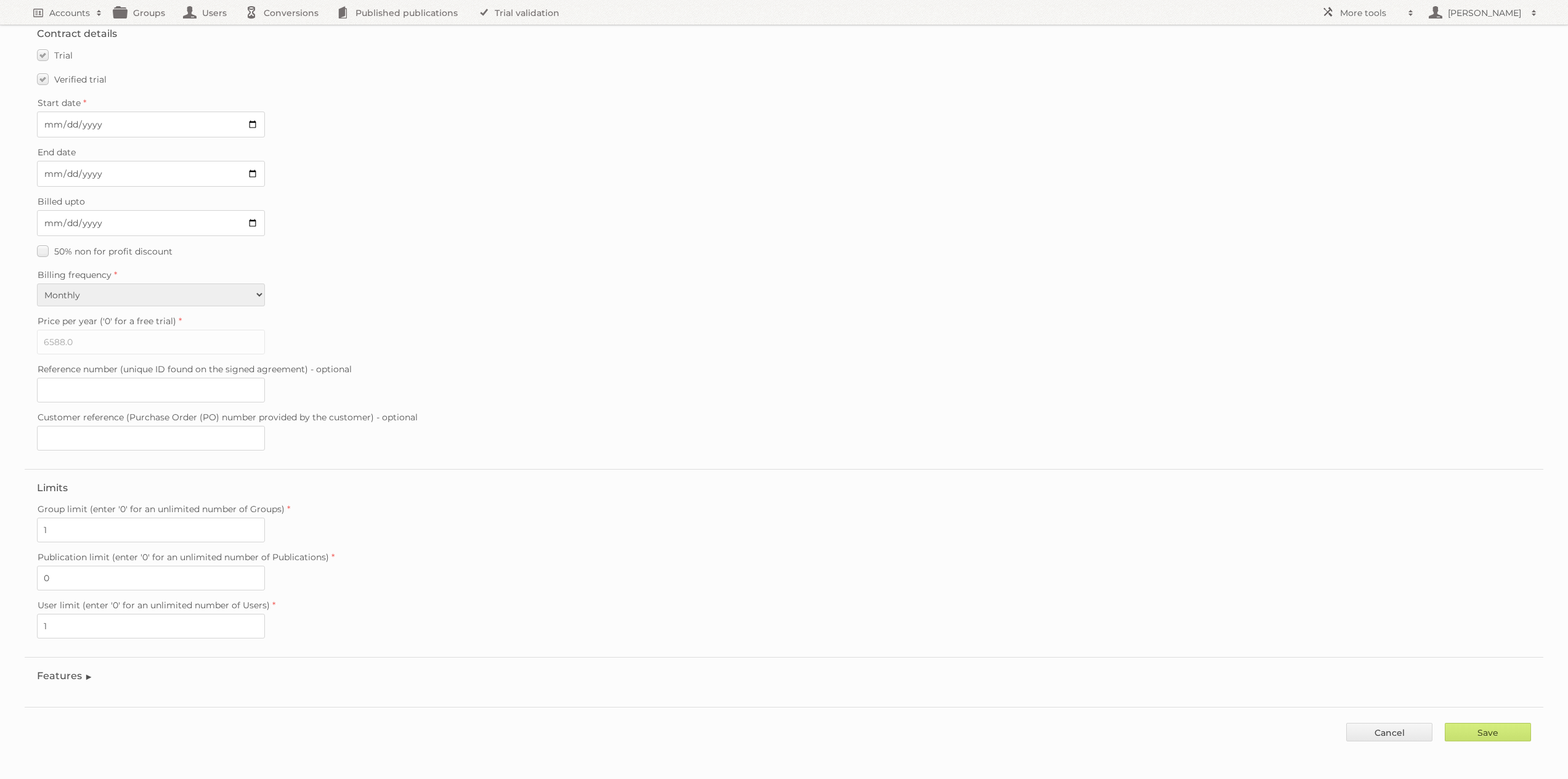
scroll to position [44, 0]
click at [81, 674] on legend "Features" at bounding box center [64, 674] width 56 height 12
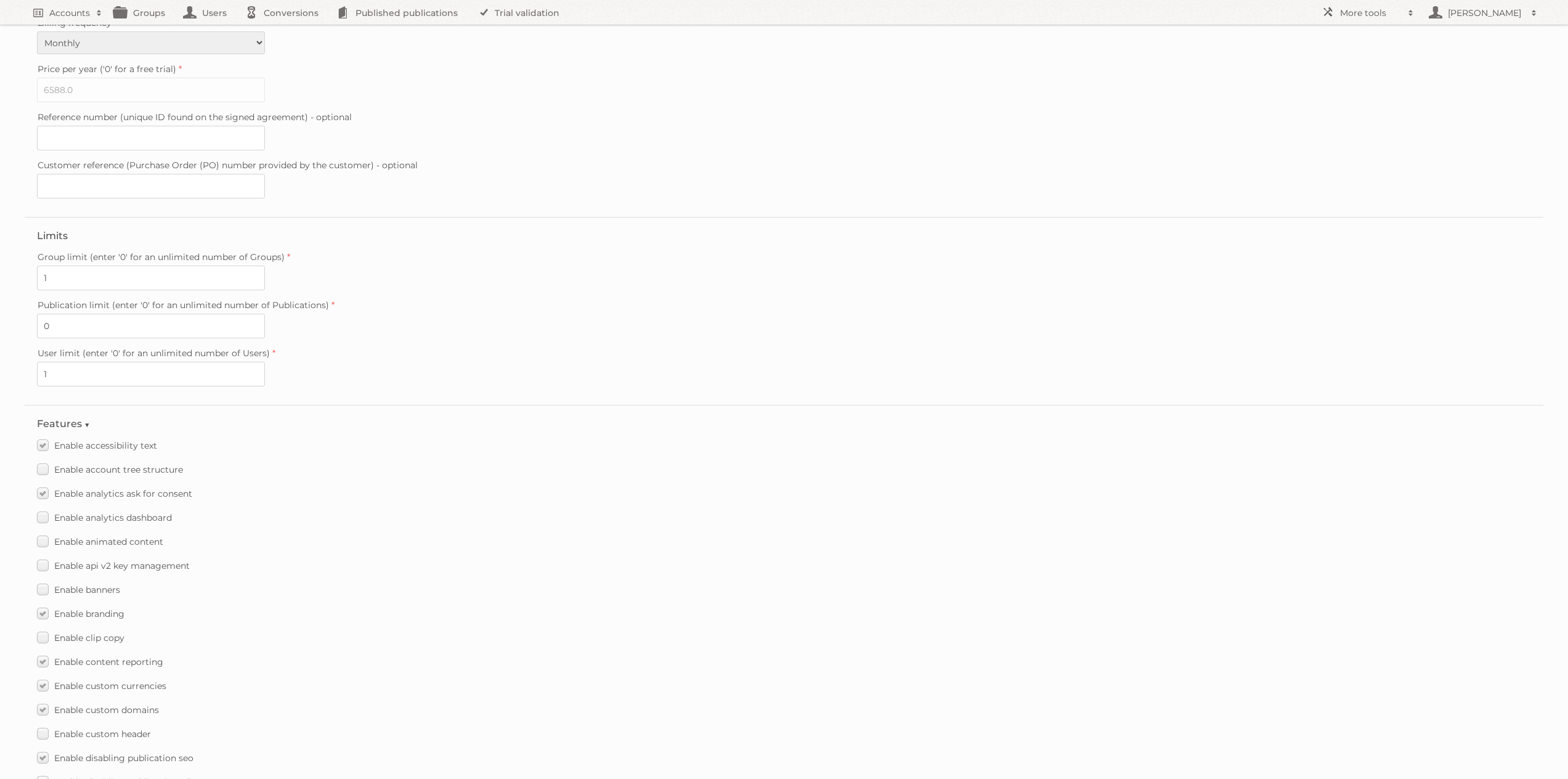
scroll to position [540, 0]
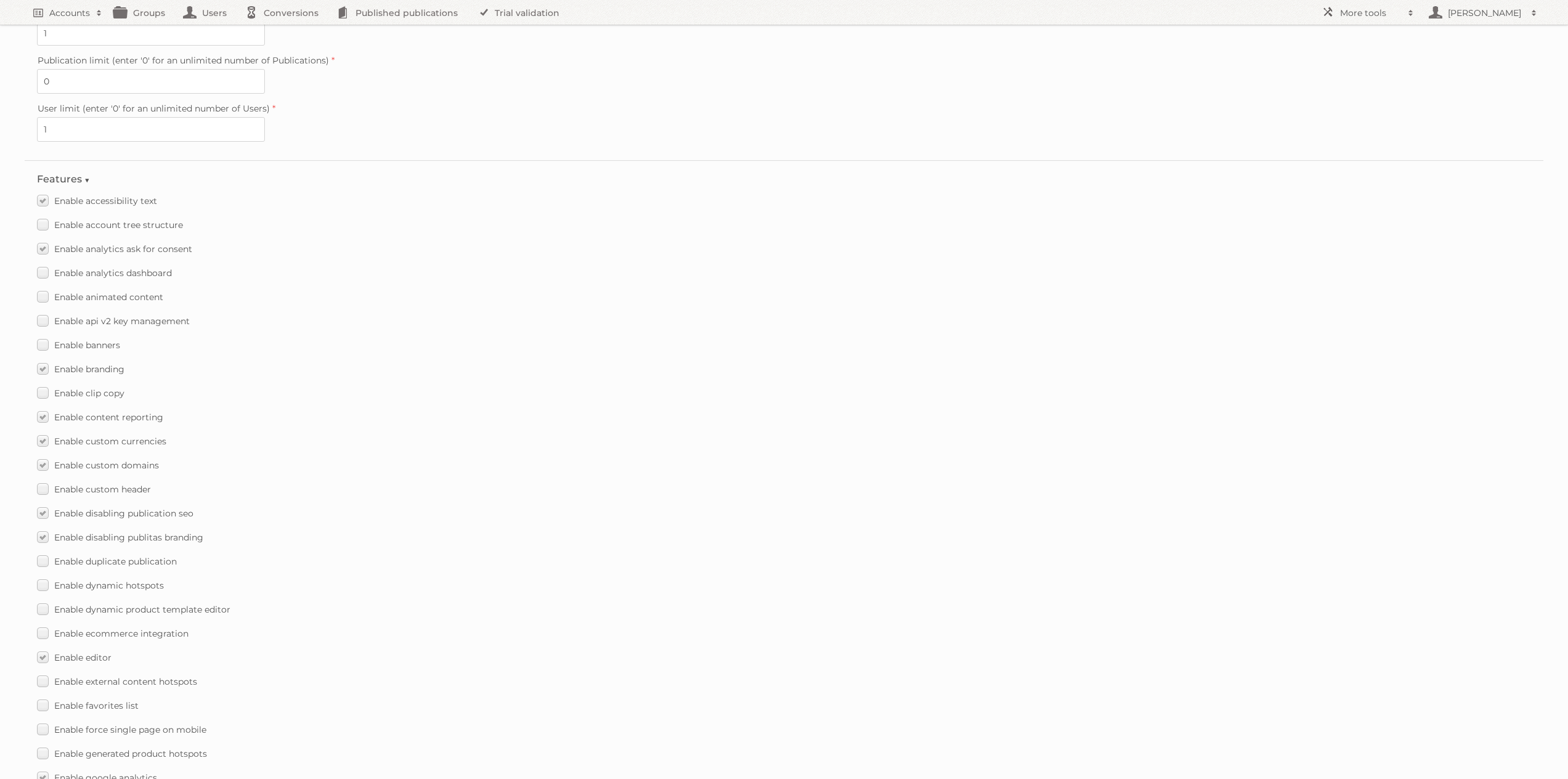
click at [365, 372] on div "Enable branding" at bounding box center [784, 369] width 1495 height 18
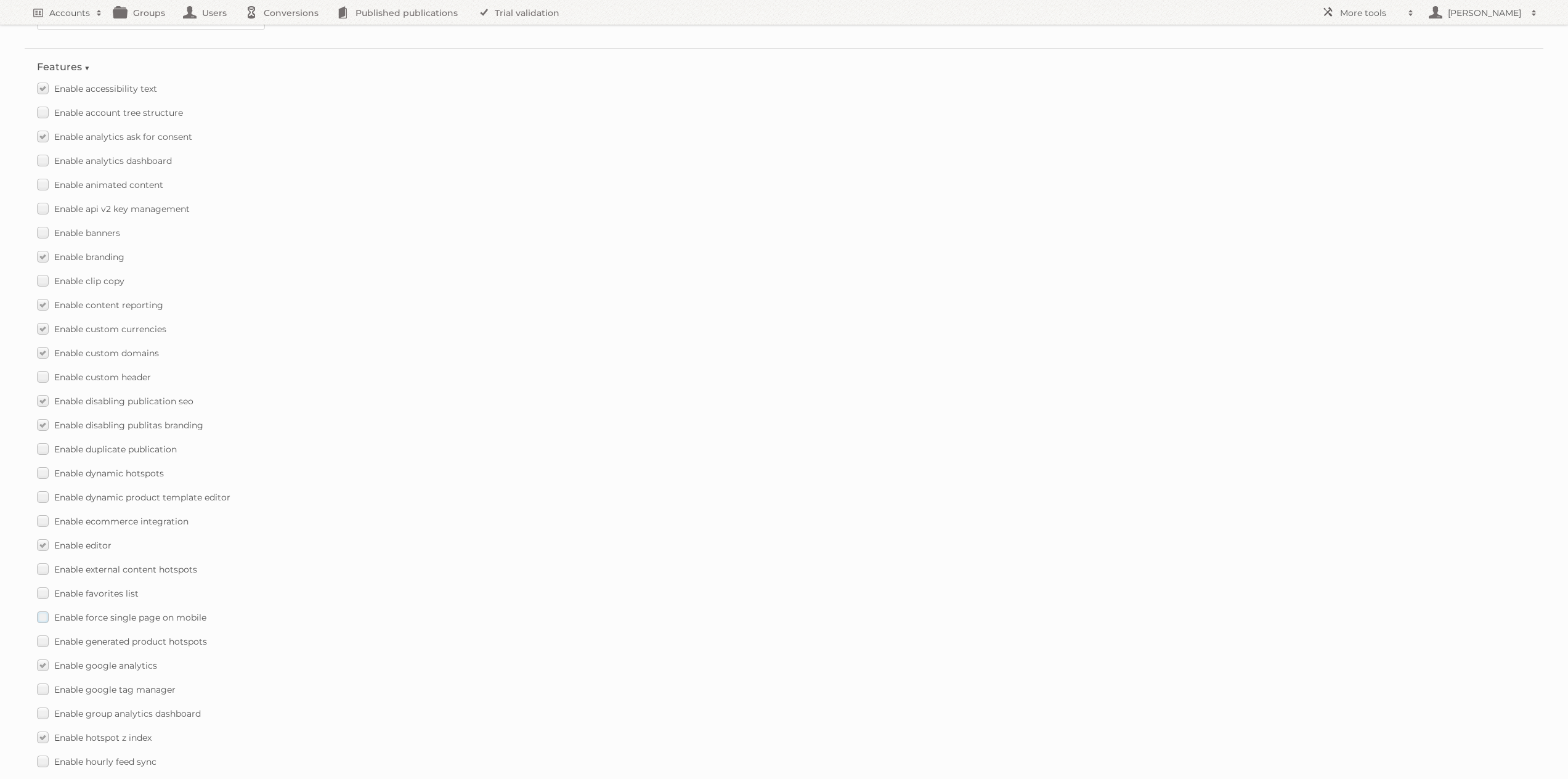
click at [43, 617] on label "Enable force single page on mobile" at bounding box center [121, 618] width 169 height 18
click at [0, 0] on input "Enable force single page on mobile" at bounding box center [0, 0] width 0 height 0
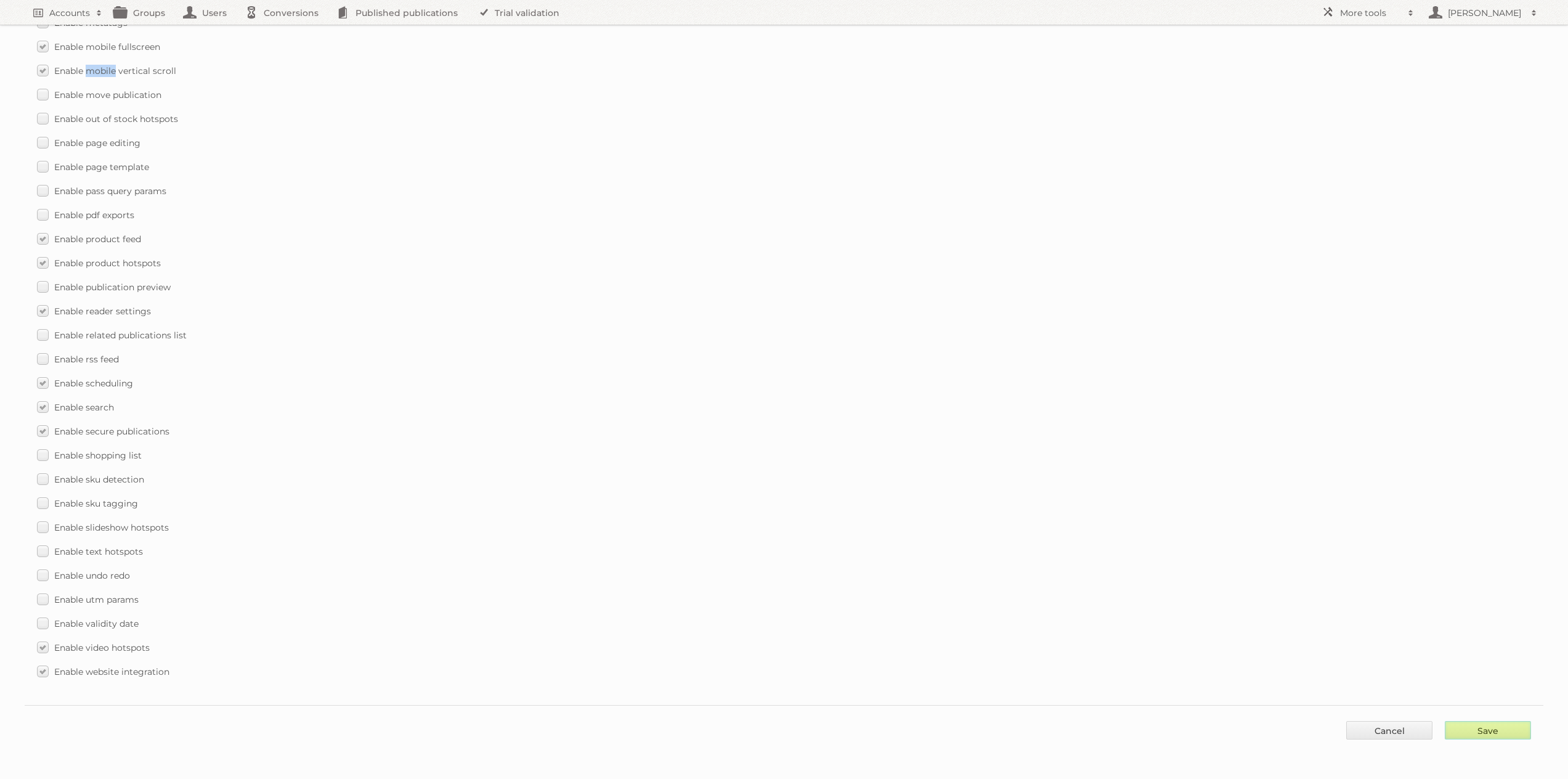
click at [1467, 727] on input "Save" at bounding box center [1488, 730] width 86 height 18
type input "..."
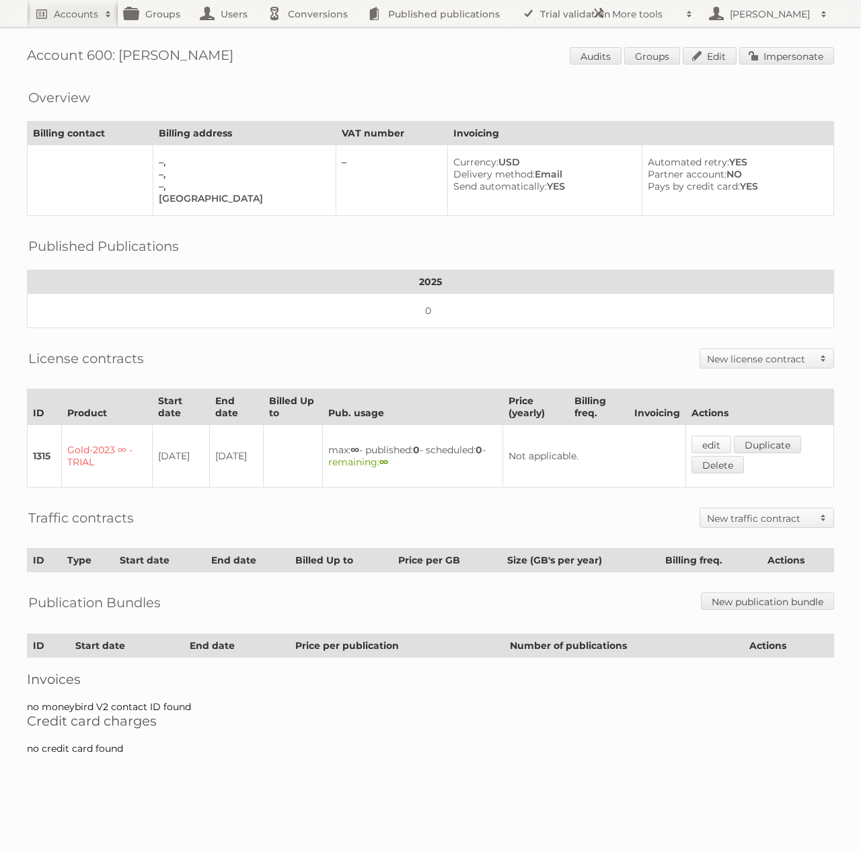
click at [711, 446] on link "edit" at bounding box center [712, 444] width 40 height 17
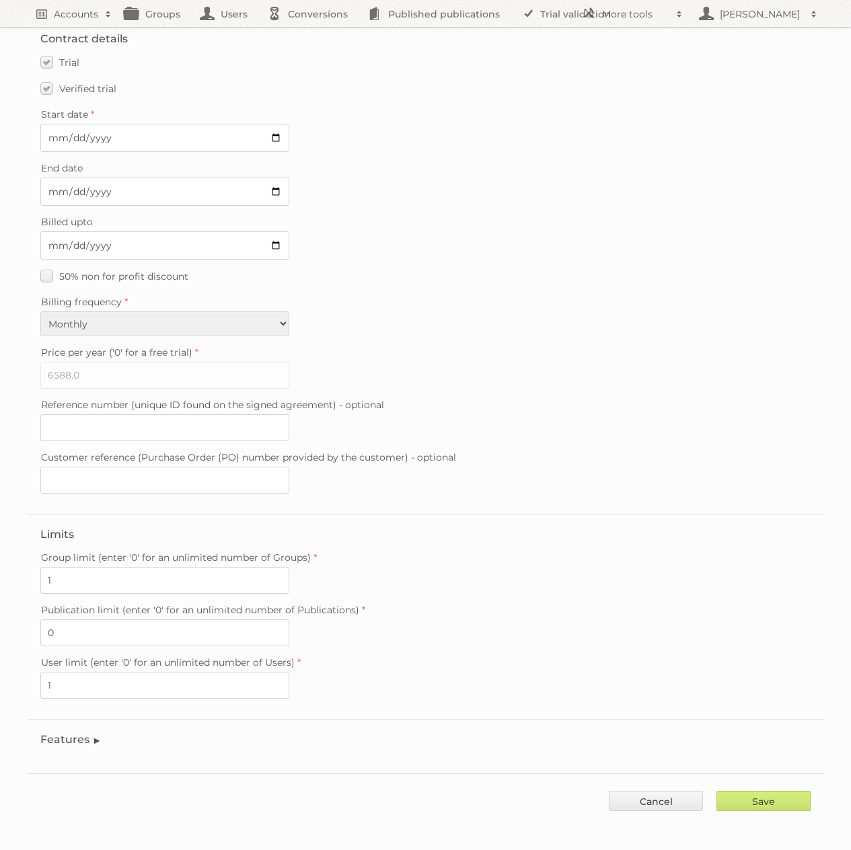
scroll to position [48, 0]
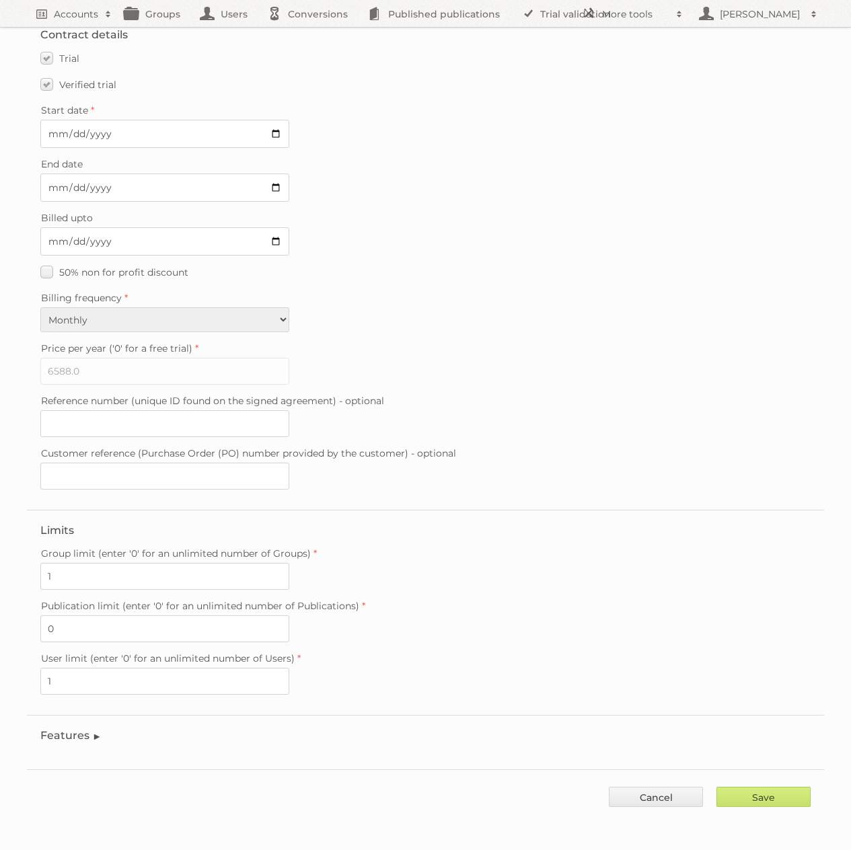
click at [76, 737] on legend "Features" at bounding box center [70, 735] width 61 height 13
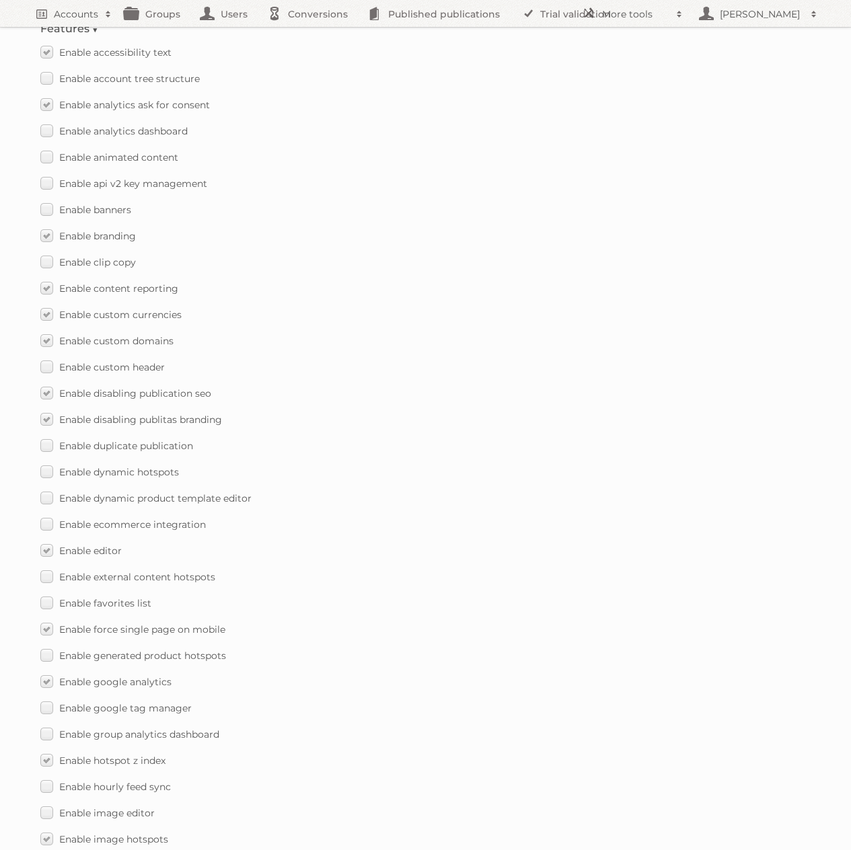
scroll to position [758, 0]
click at [47, 469] on label "Enable dynamic hotspots" at bounding box center [109, 470] width 139 height 20
click at [0, 0] on input "Enable dynamic hotspots" at bounding box center [0, 0] width 0 height 0
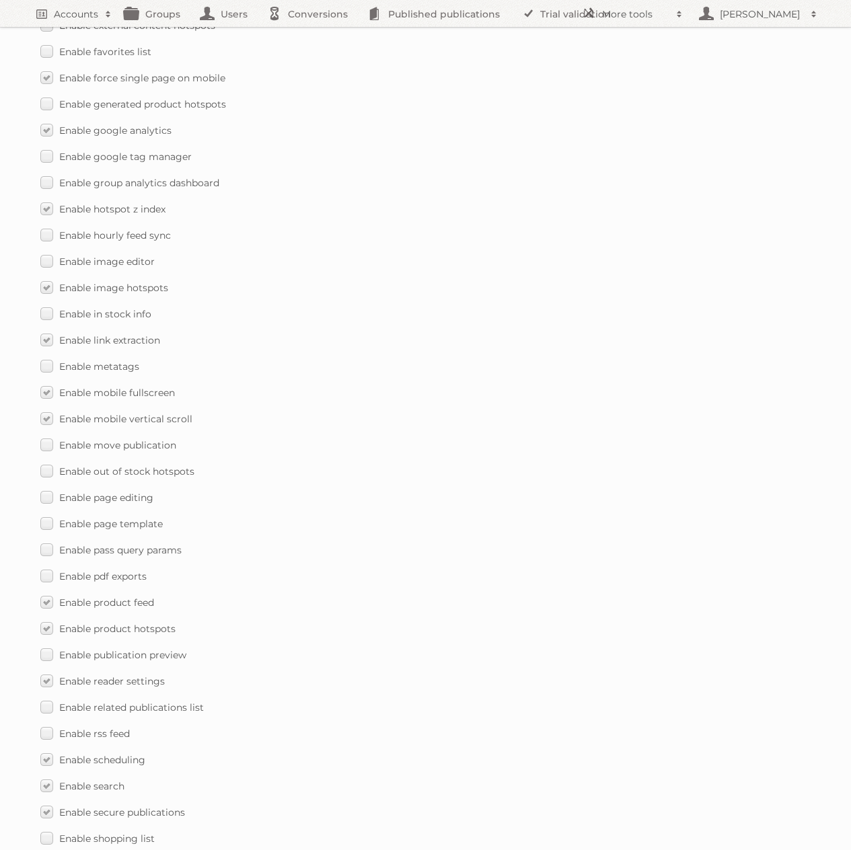
scroll to position [1310, 0]
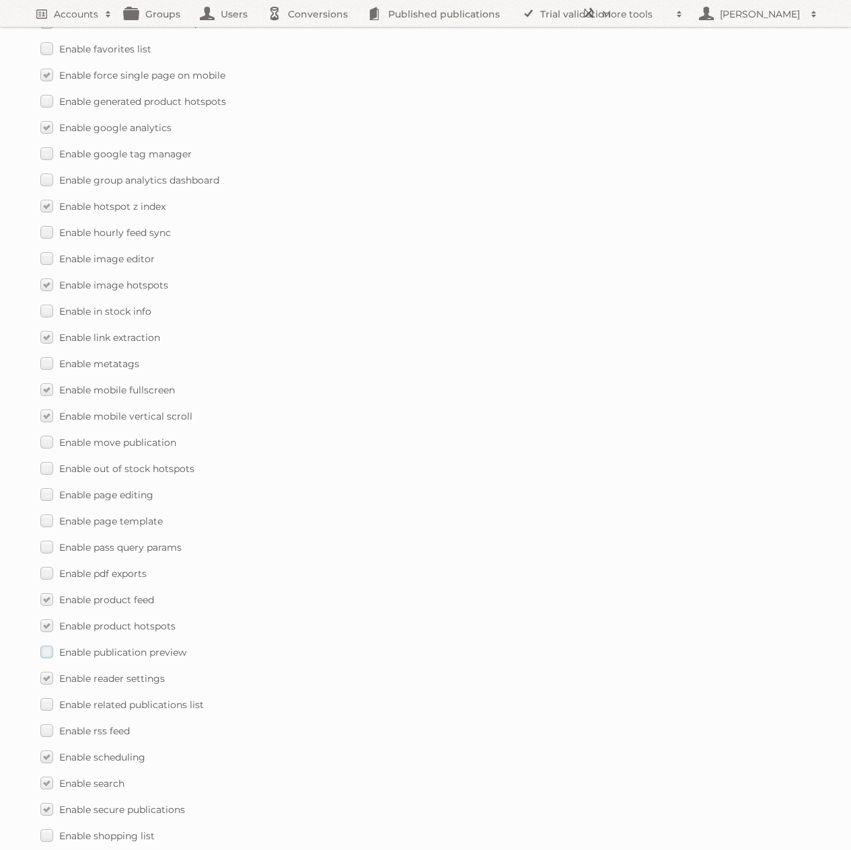
click at [51, 655] on label "Enable publication preview" at bounding box center [113, 653] width 146 height 20
click at [0, 0] on input "Enable publication preview" at bounding box center [0, 0] width 0 height 0
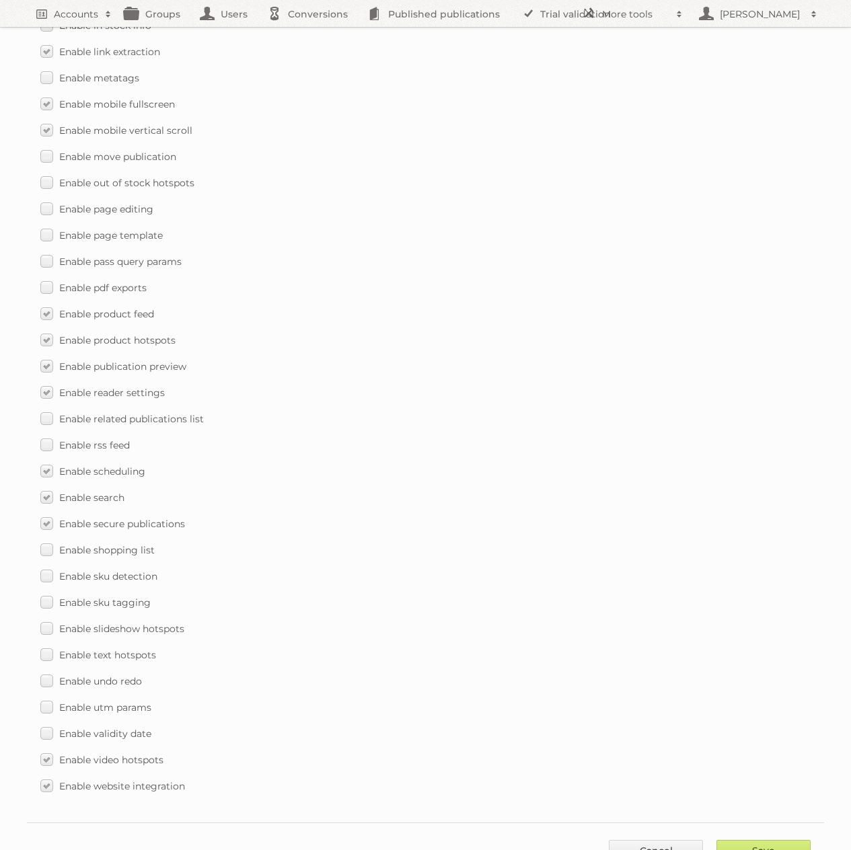
scroll to position [1598, 0]
click at [50, 627] on label "Enable slideshow hotspots" at bounding box center [112, 627] width 144 height 20
click at [0, 0] on input "Enable slideshow hotspots" at bounding box center [0, 0] width 0 height 0
click at [776, 843] on input "Save" at bounding box center [764, 848] width 94 height 20
type input "..."
